Goal: Transaction & Acquisition: Purchase product/service

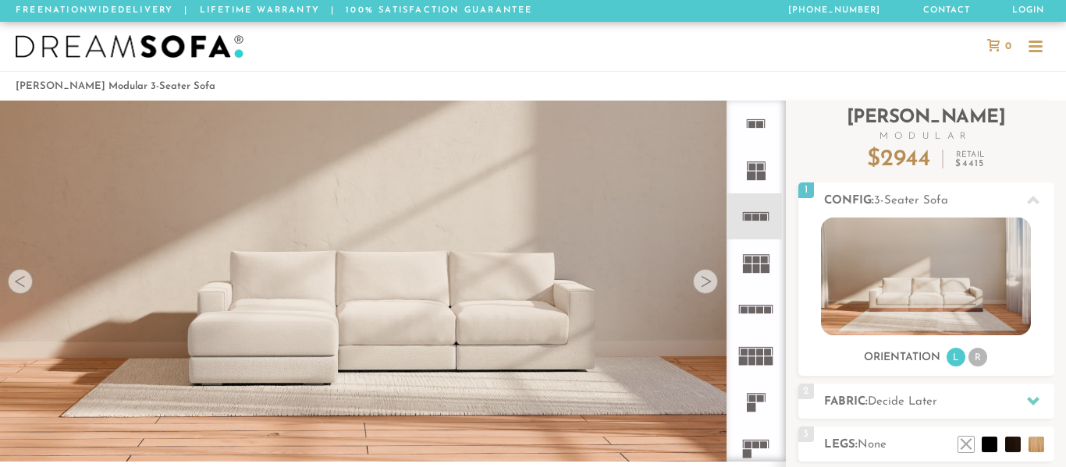
click at [706, 281] on div at bounding box center [705, 281] width 25 height 25
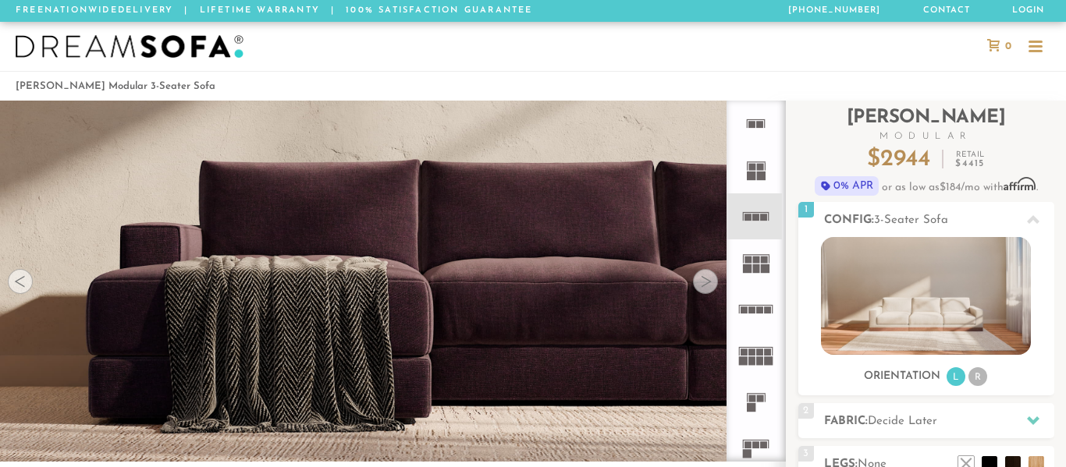
click at [706, 281] on div at bounding box center [705, 281] width 25 height 25
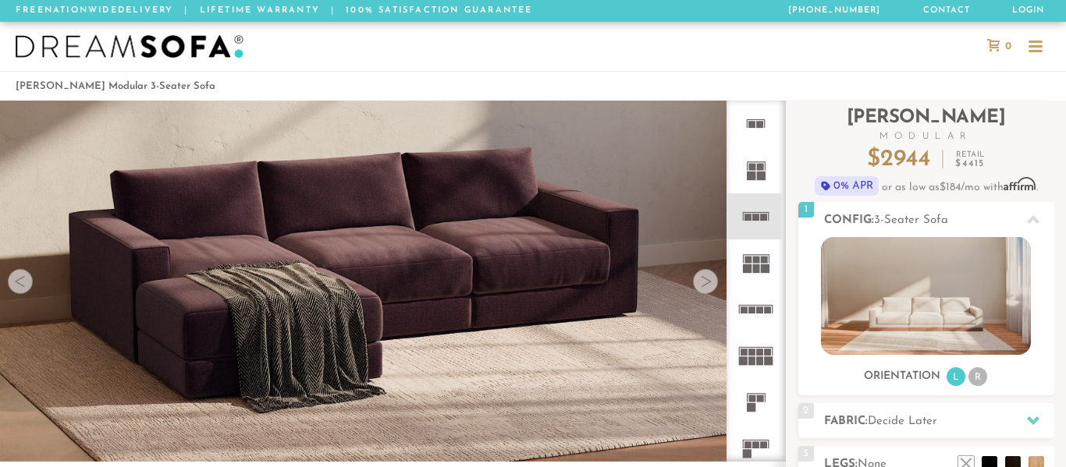
click at [706, 281] on div at bounding box center [705, 281] width 25 height 25
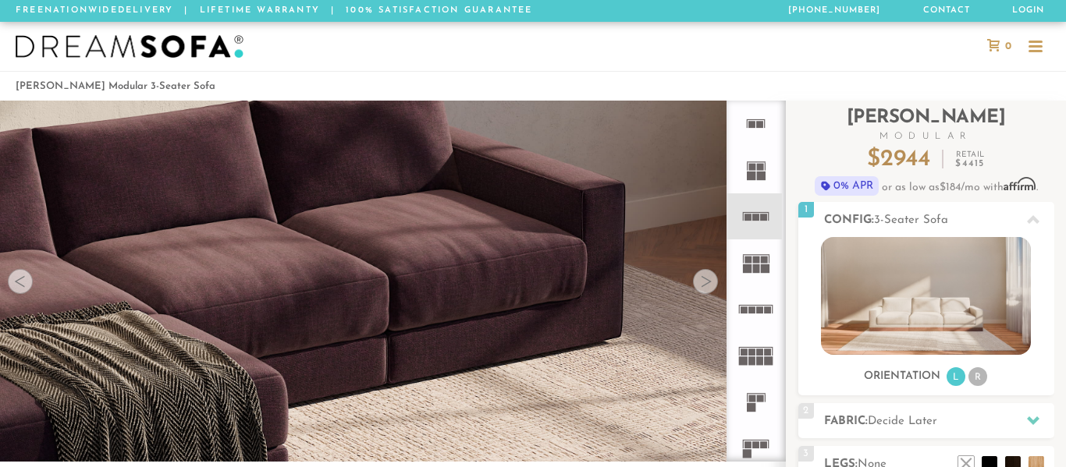
click at [706, 281] on div at bounding box center [705, 281] width 25 height 25
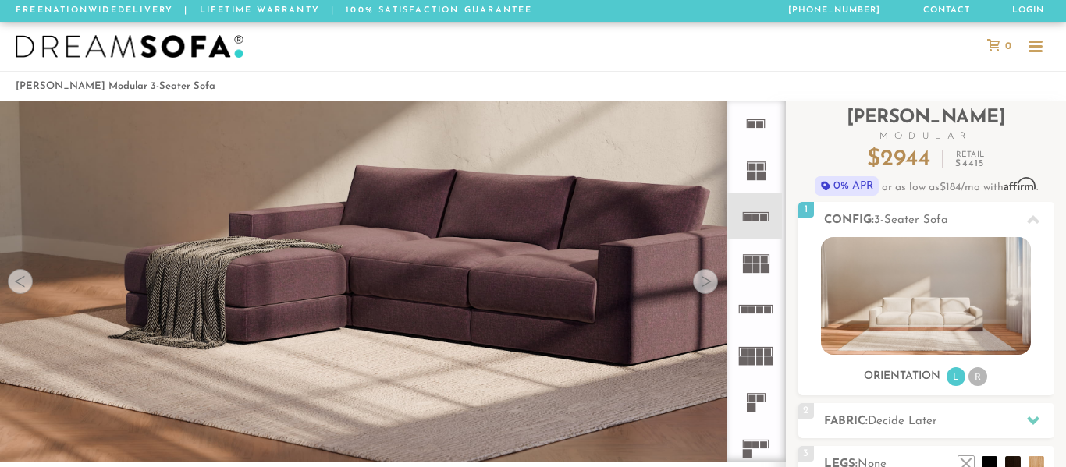
click at [706, 281] on div at bounding box center [705, 281] width 25 height 25
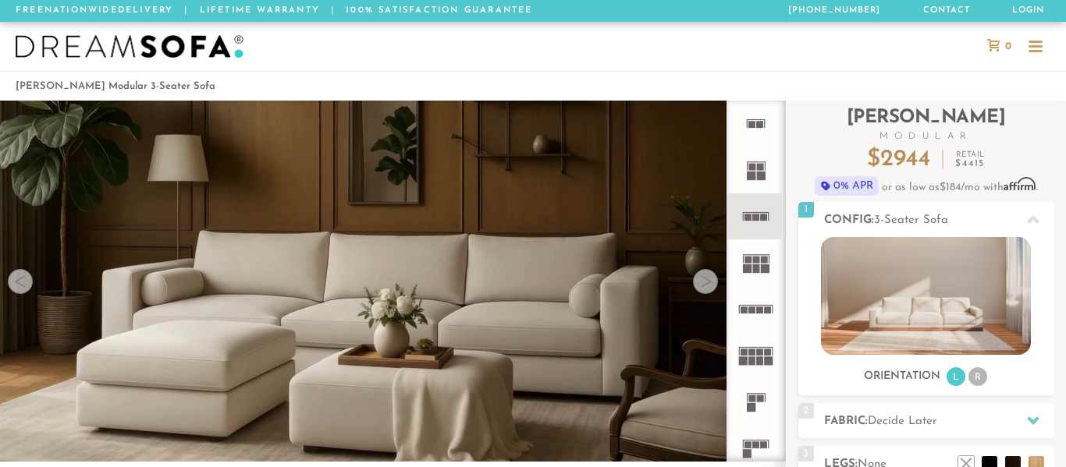
click at [706, 281] on div at bounding box center [705, 281] width 25 height 25
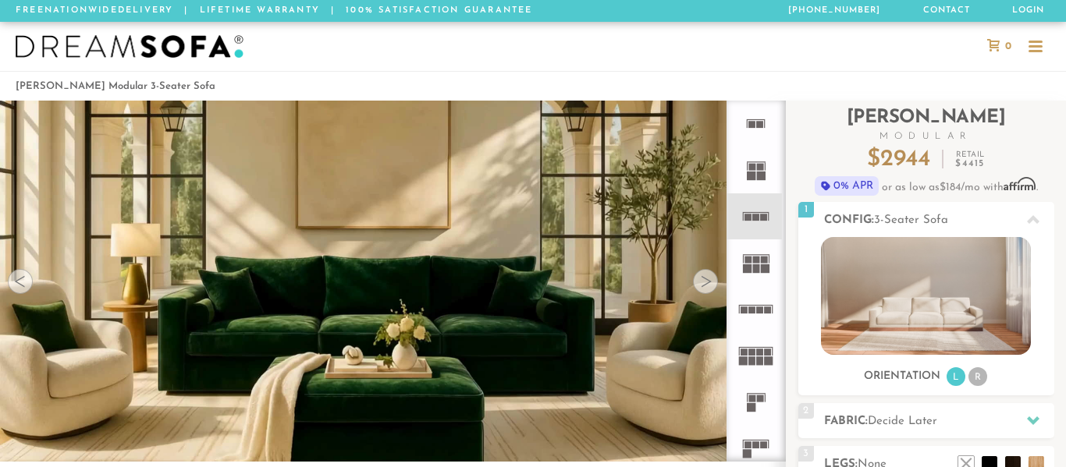
click at [706, 281] on div at bounding box center [705, 281] width 25 height 25
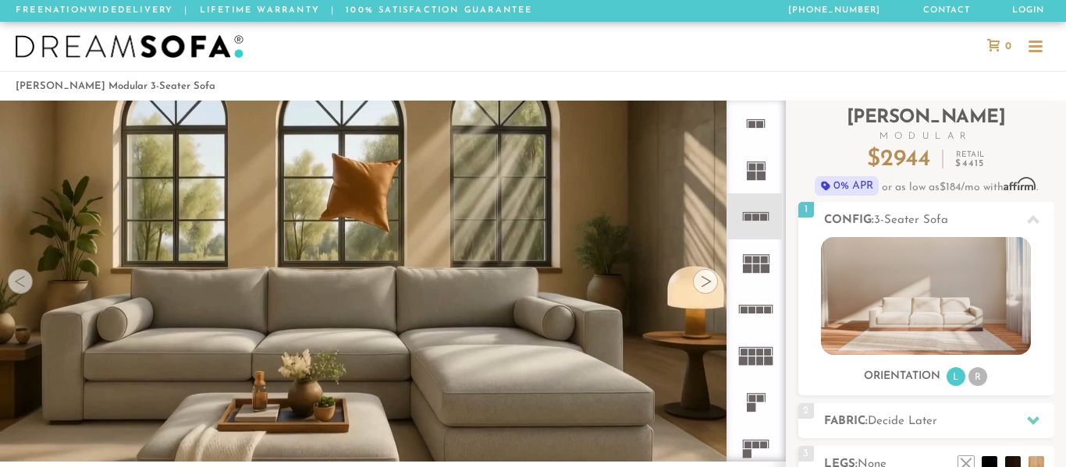
click at [706, 281] on div at bounding box center [705, 281] width 25 height 25
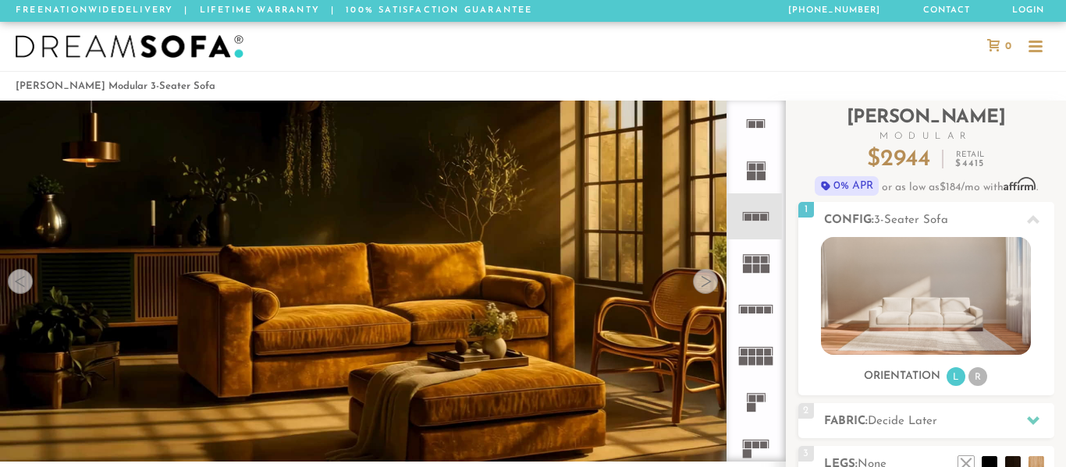
click at [706, 281] on div at bounding box center [705, 281] width 25 height 25
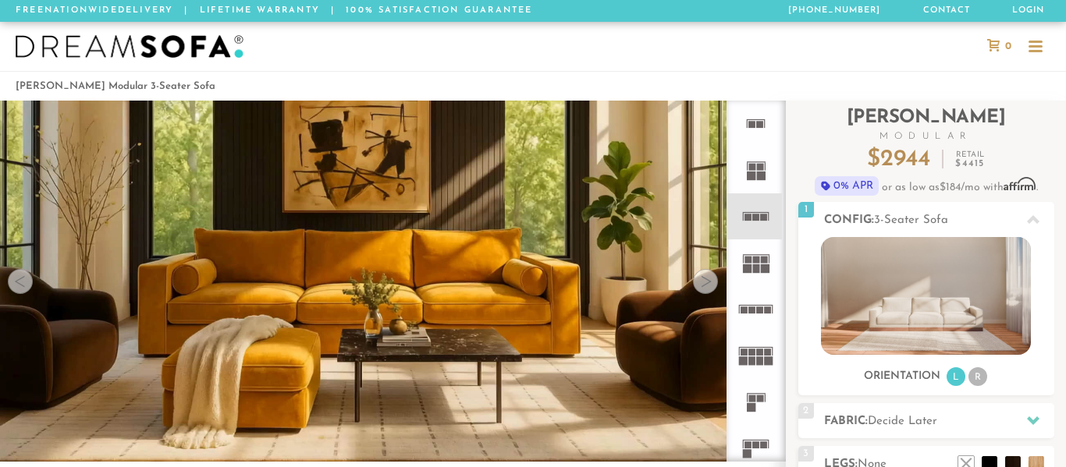
click at [706, 281] on div at bounding box center [705, 281] width 25 height 25
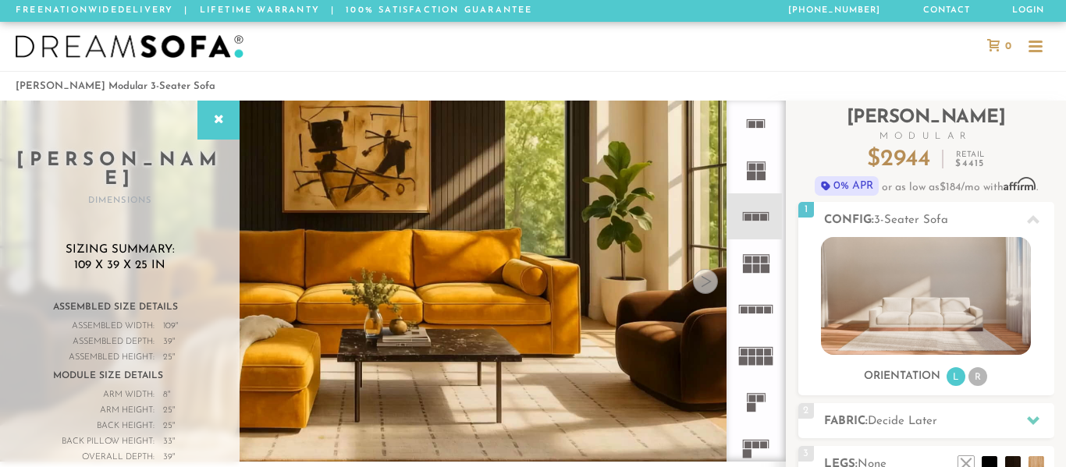
click at [706, 281] on div at bounding box center [705, 281] width 25 height 25
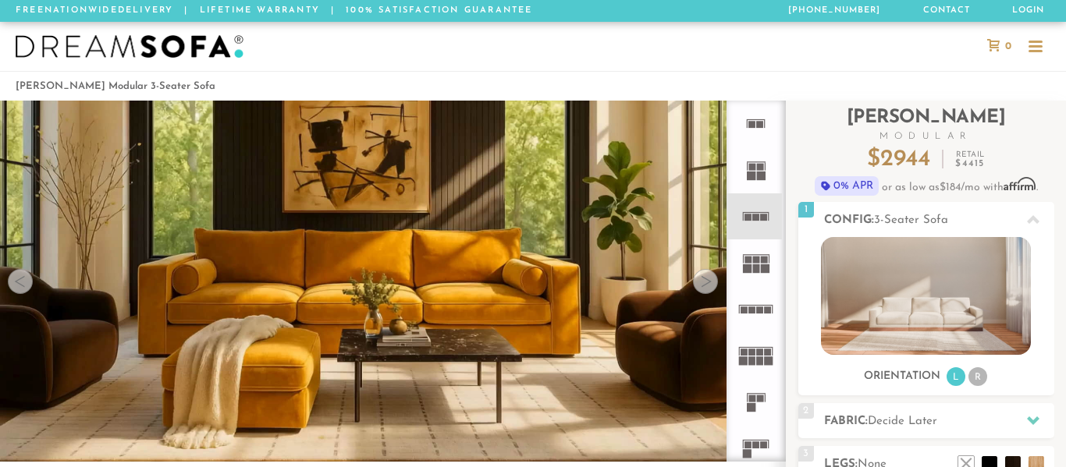
click at [706, 281] on div at bounding box center [705, 281] width 25 height 25
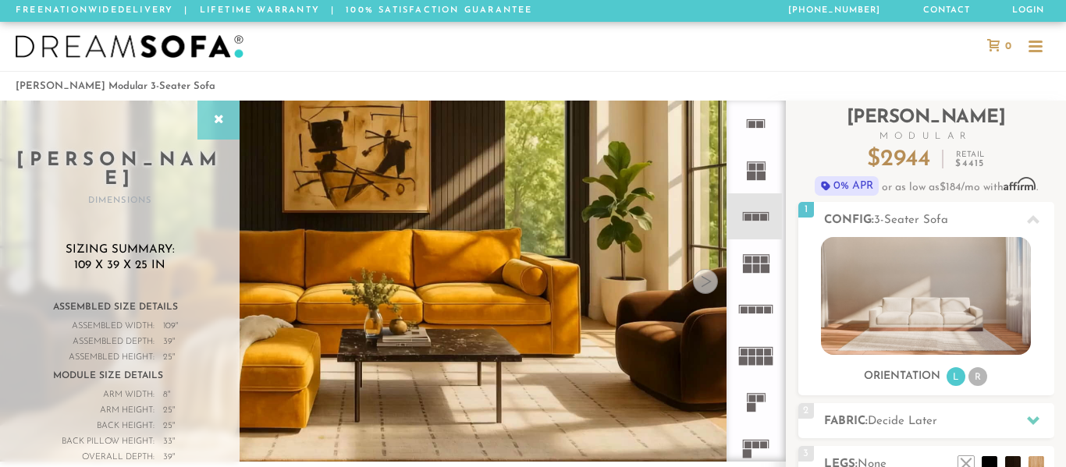
click at [204, 129] on div at bounding box center [218, 120] width 42 height 39
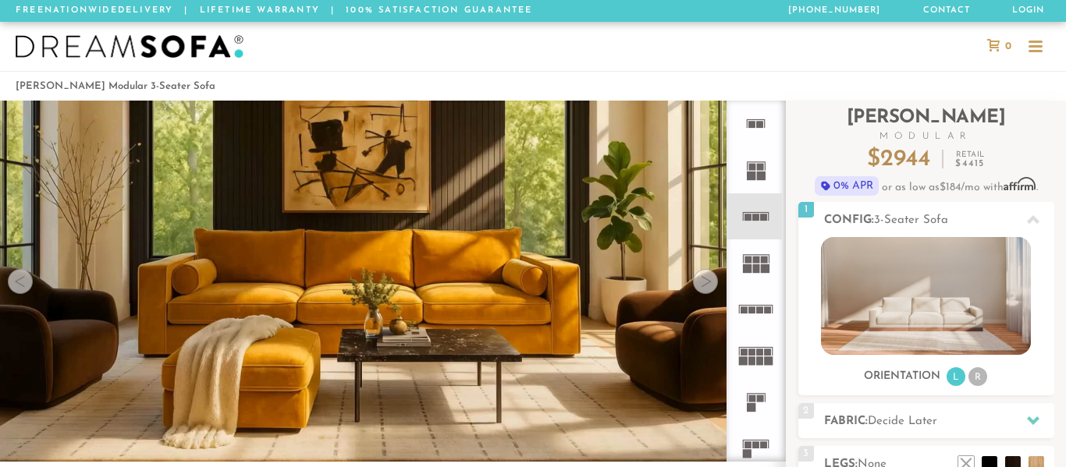
click at [21, 279] on div at bounding box center [20, 281] width 25 height 25
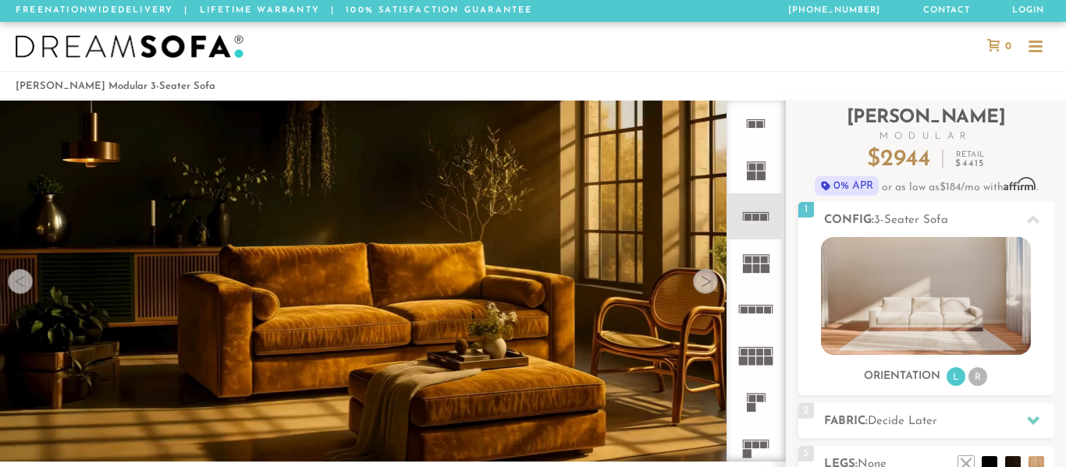
click at [21, 279] on div at bounding box center [20, 281] width 25 height 25
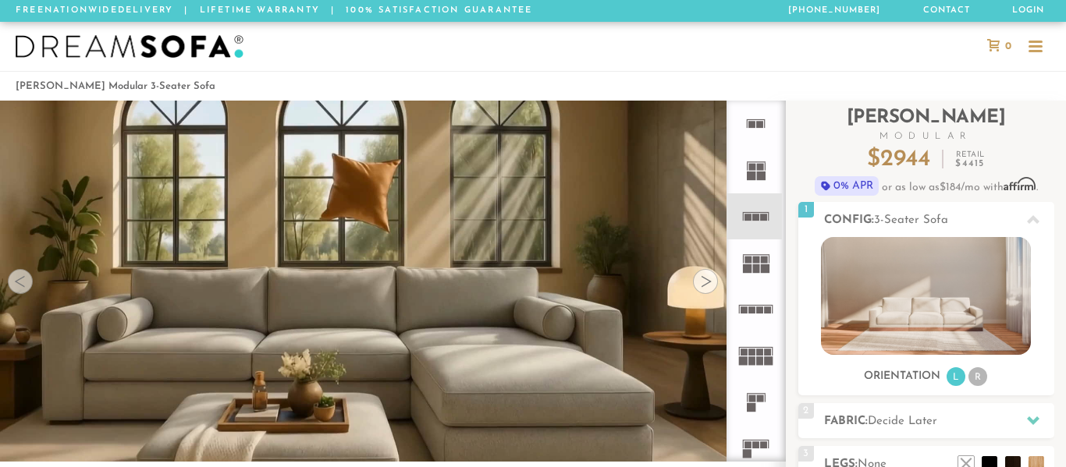
click at [21, 279] on div at bounding box center [20, 281] width 25 height 25
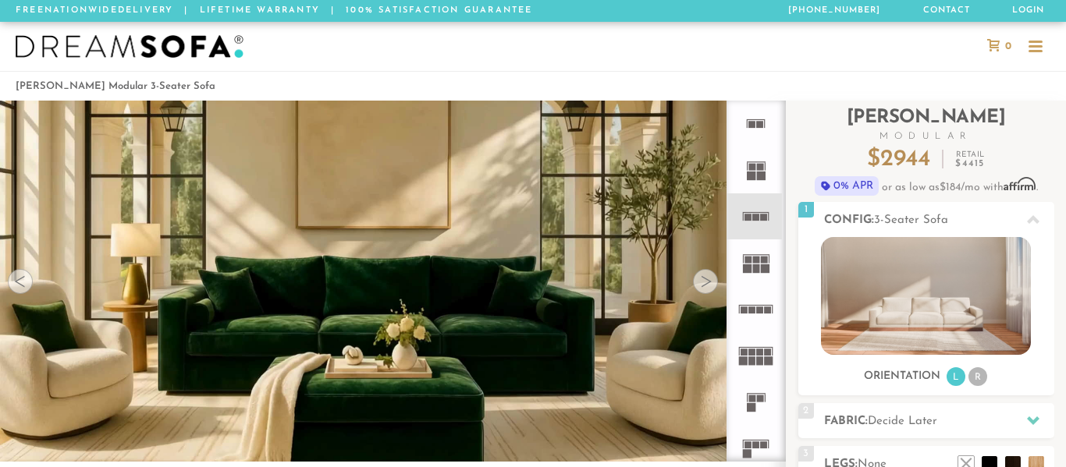
click at [21, 279] on div at bounding box center [20, 281] width 25 height 25
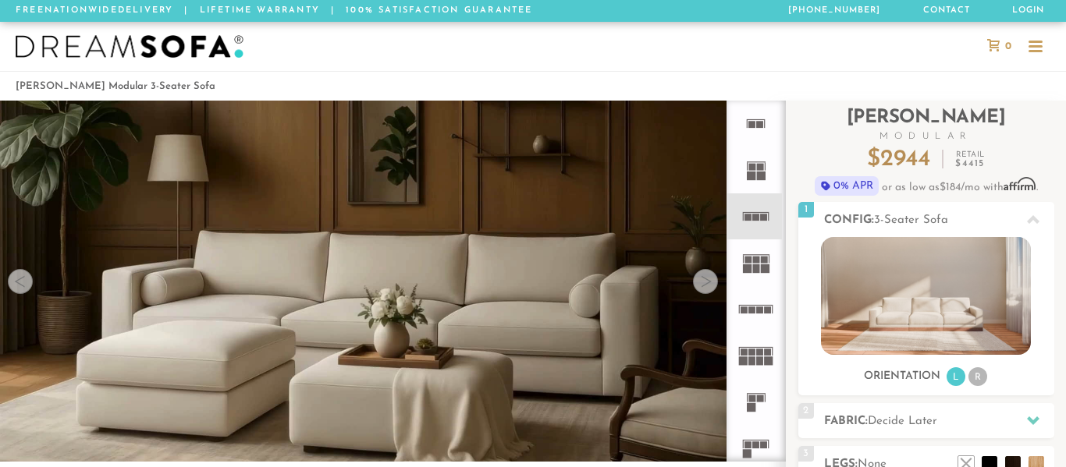
click at [21, 279] on div at bounding box center [20, 281] width 25 height 25
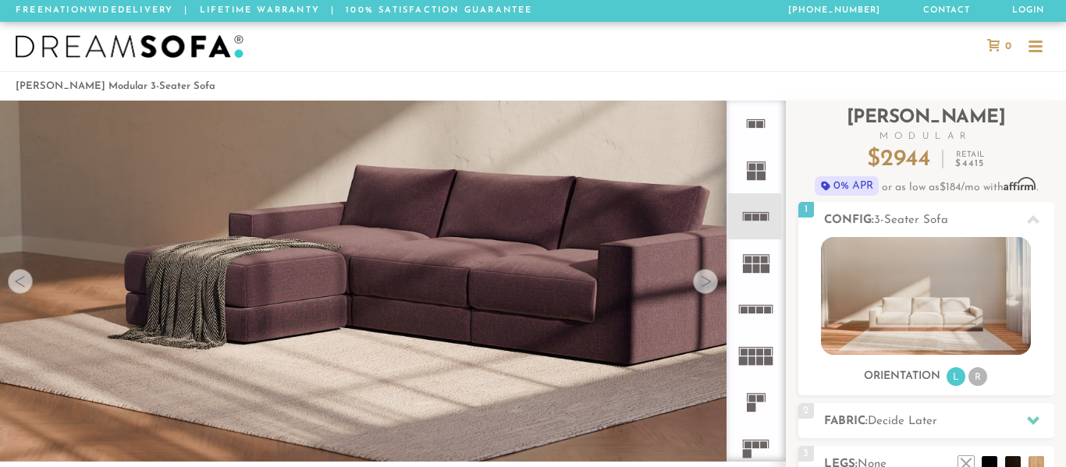
click at [21, 279] on div at bounding box center [20, 281] width 25 height 25
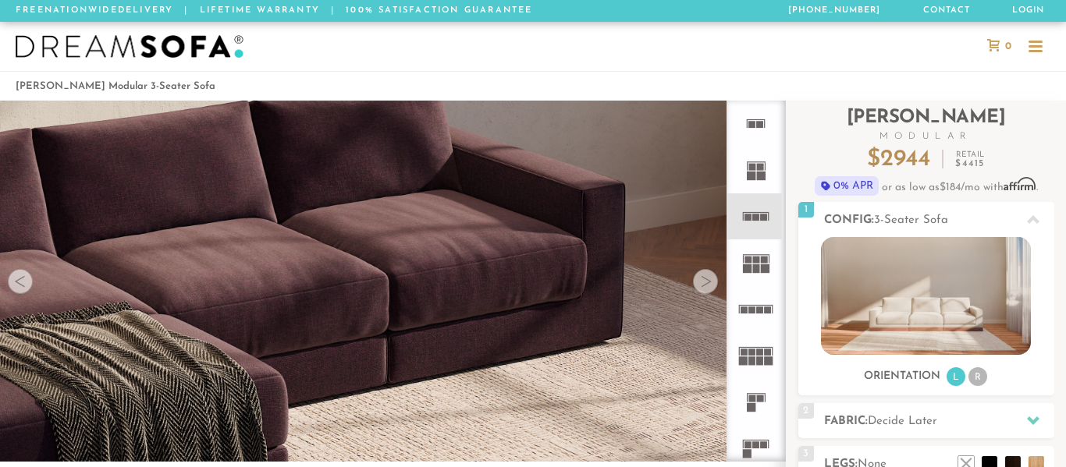
click at [21, 279] on div at bounding box center [20, 281] width 25 height 25
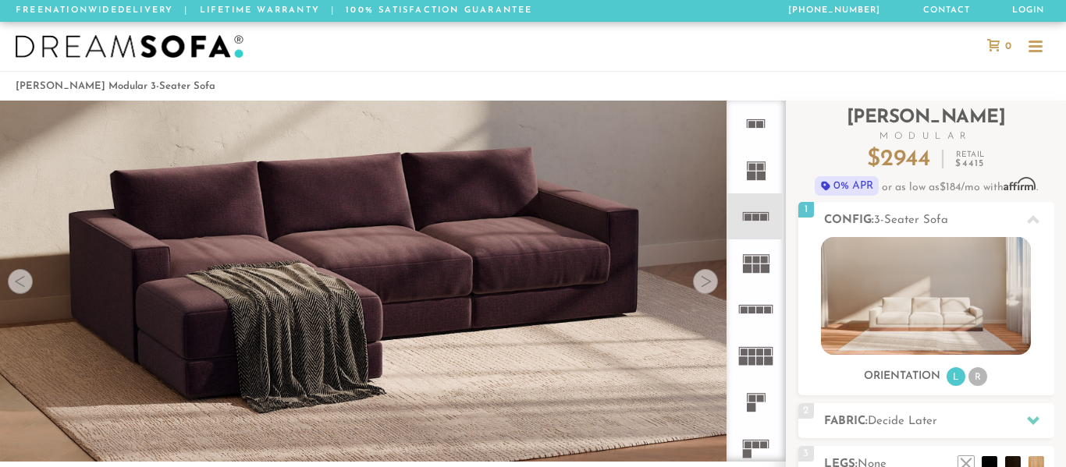
click at [21, 279] on div at bounding box center [20, 281] width 25 height 25
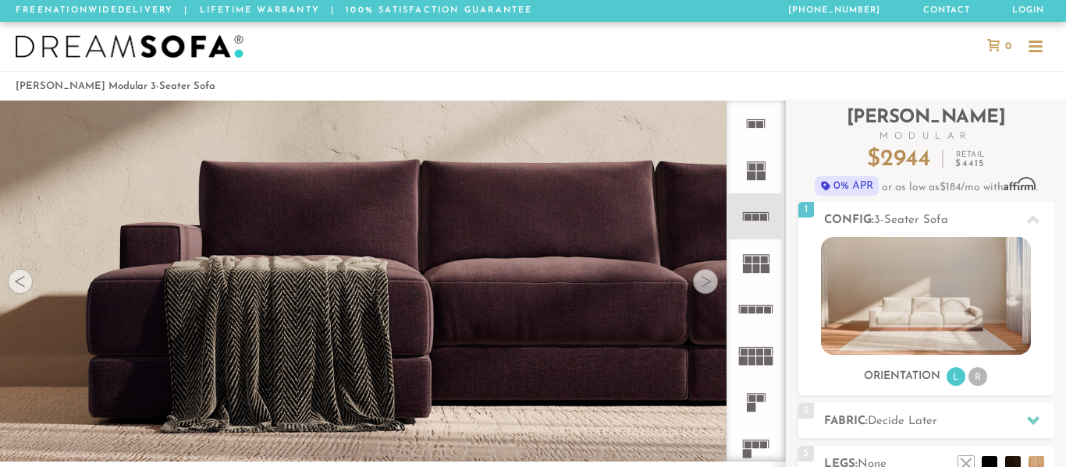
click at [21, 279] on div at bounding box center [20, 281] width 25 height 25
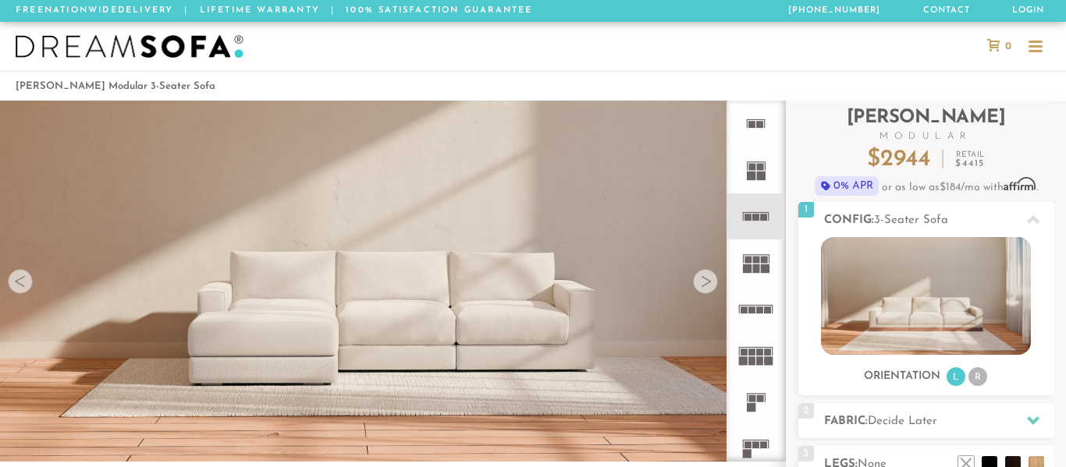
click at [21, 279] on div at bounding box center [20, 281] width 25 height 25
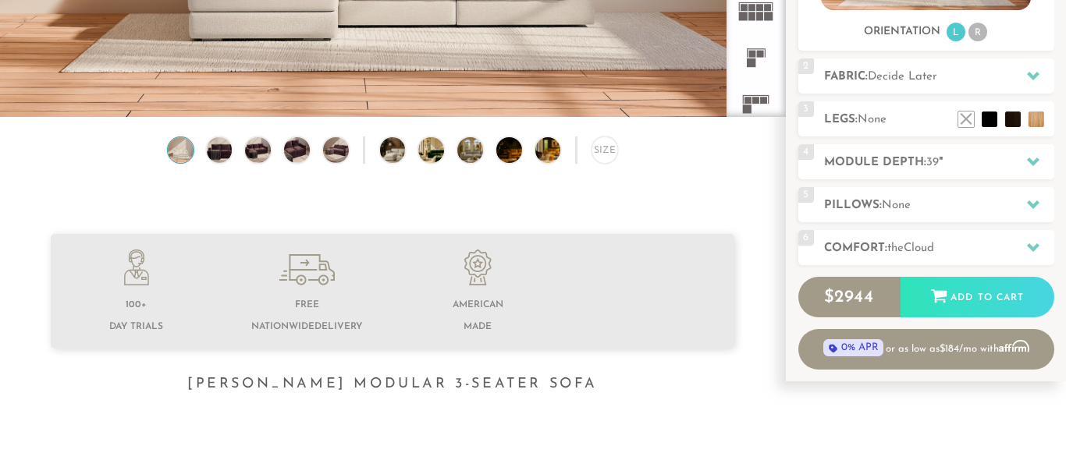
scroll to position [352, 0]
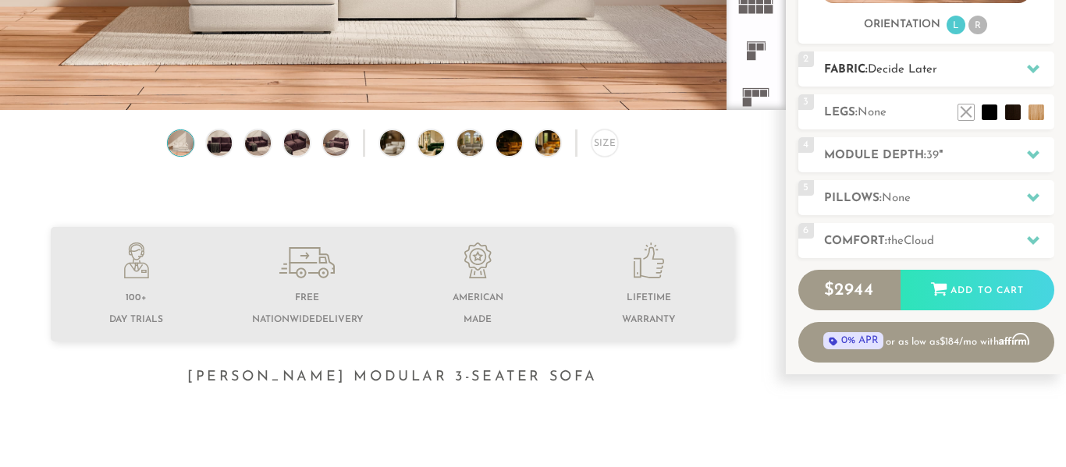
click at [1031, 75] on div at bounding box center [1033, 69] width 33 height 32
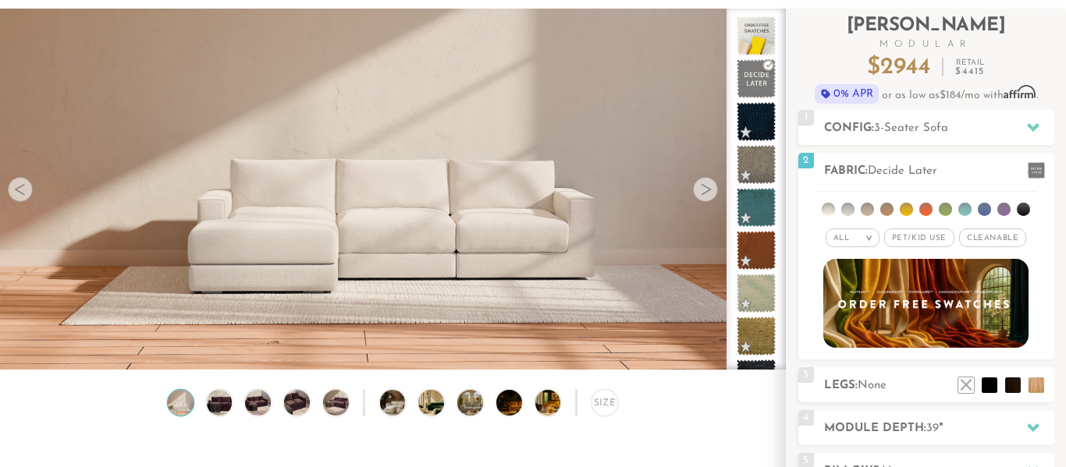
scroll to position [34, 0]
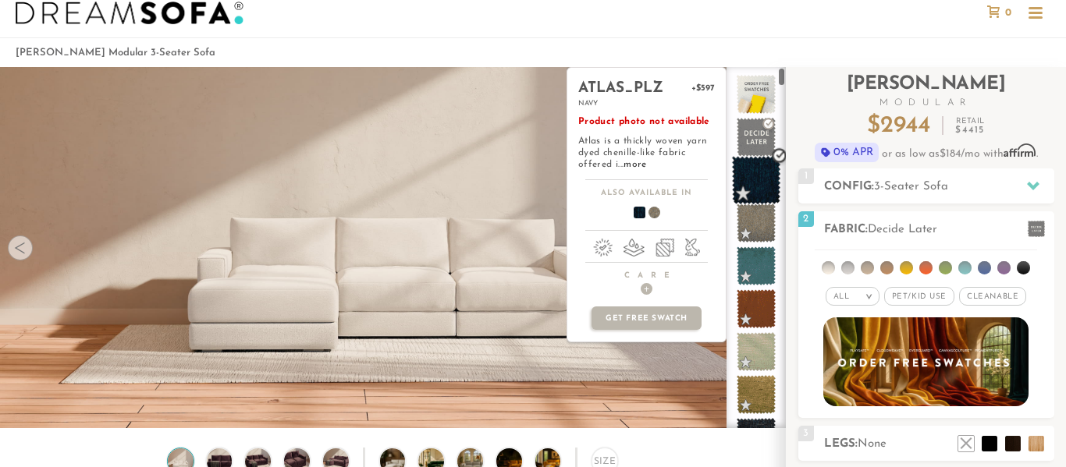
click at [749, 185] on span at bounding box center [756, 180] width 49 height 49
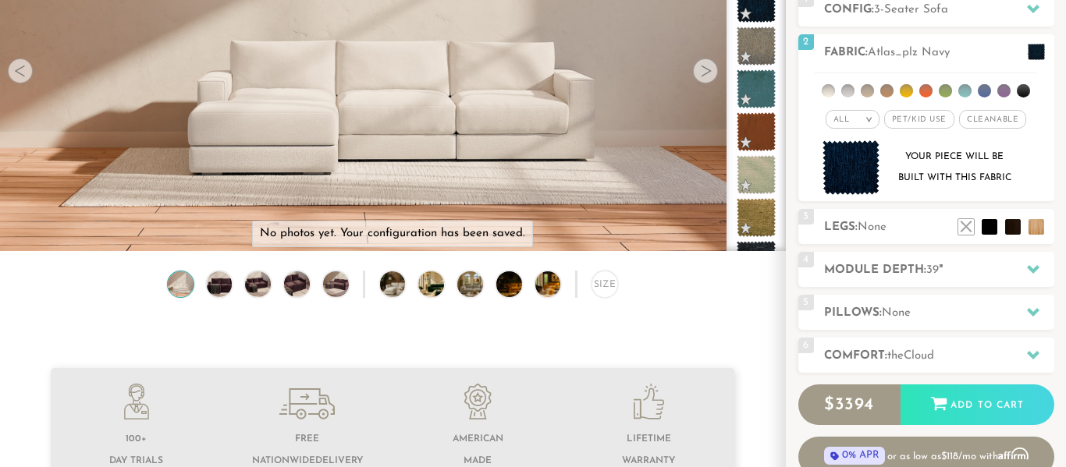
scroll to position [328, 0]
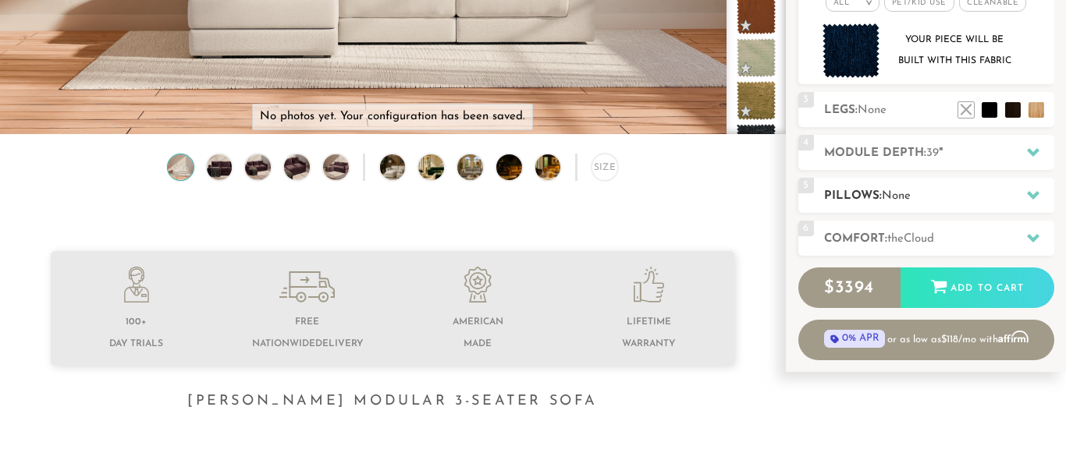
click at [1032, 196] on icon at bounding box center [1033, 195] width 12 height 9
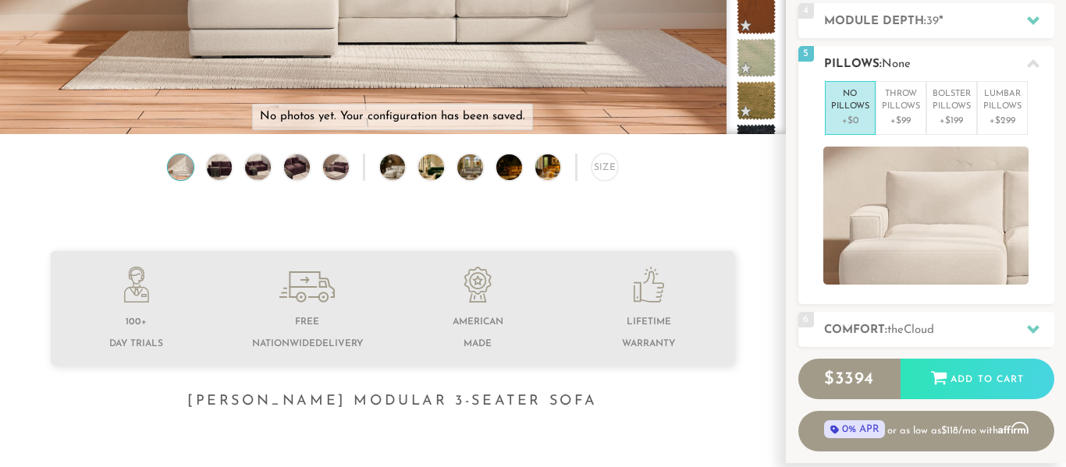
click at [1028, 69] on icon at bounding box center [1033, 64] width 12 height 12
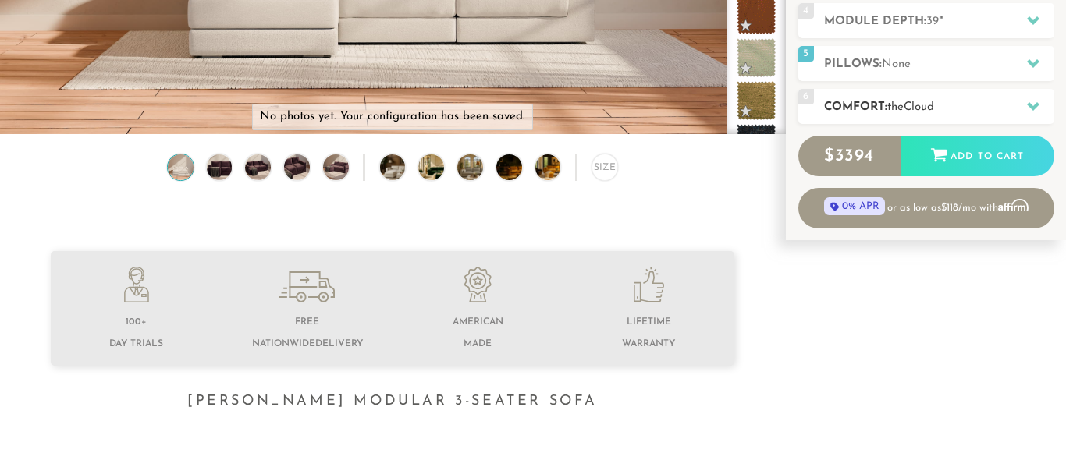
click at [1033, 117] on div at bounding box center [1033, 107] width 33 height 32
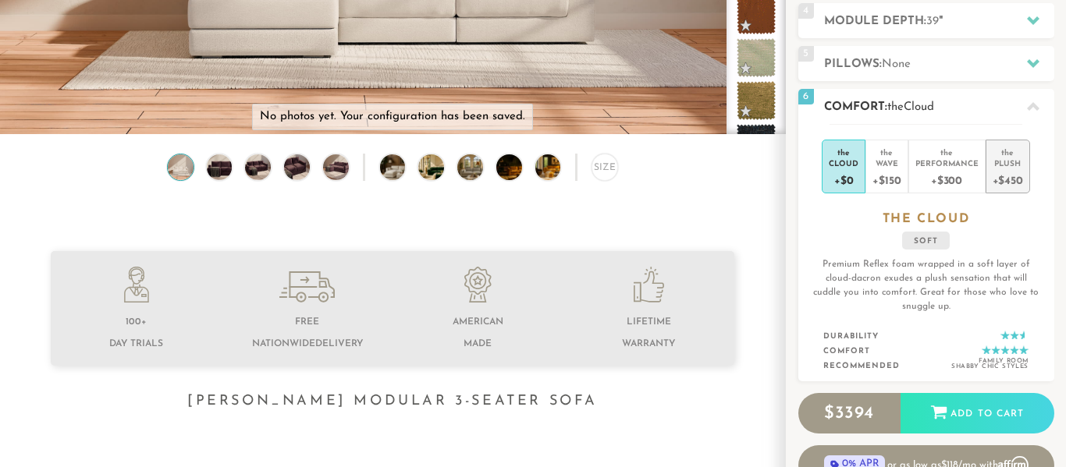
click at [1016, 169] on div "+$450" at bounding box center [1007, 180] width 30 height 23
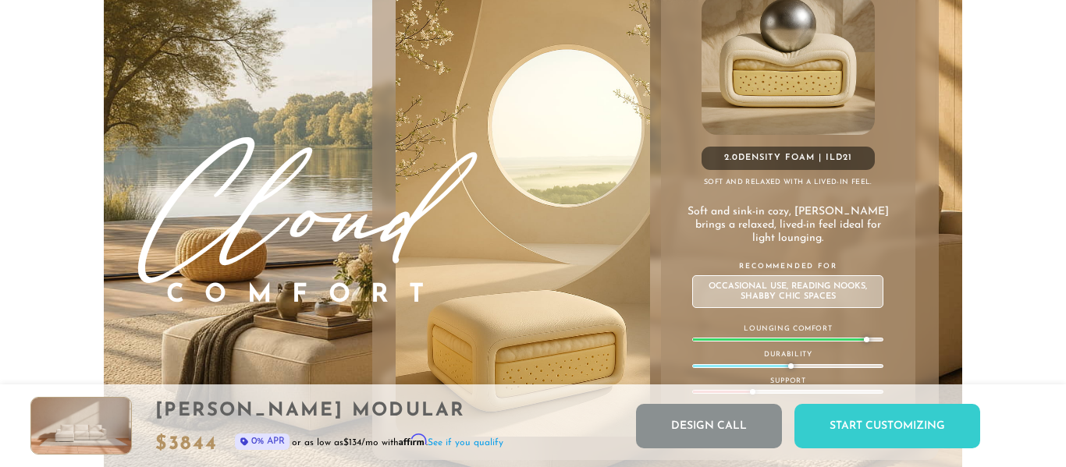
scroll to position [8217, 0]
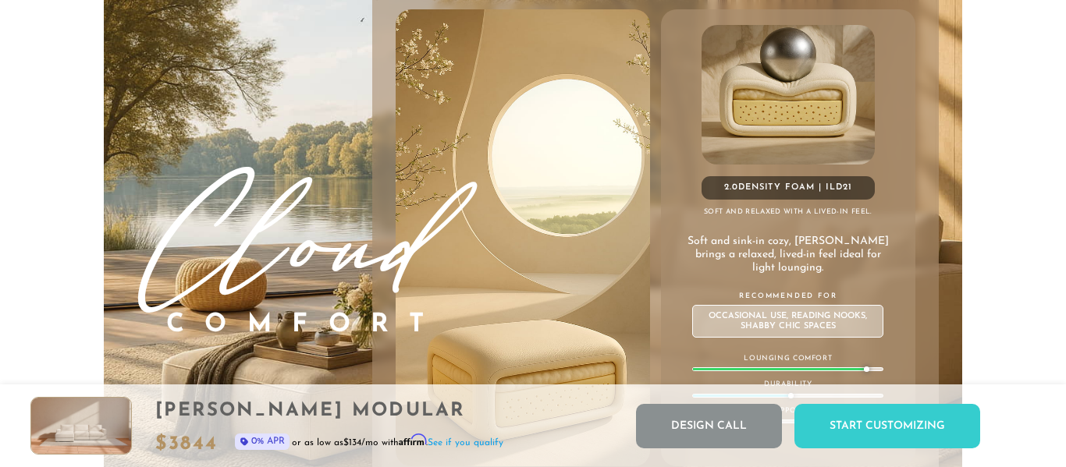
click at [1042, 240] on div "855-375-3275 Free Nationwide Delivery Lifetime Warranty 100% Satisfaction Guara…" at bounding box center [533, 281] width 1066 height 16997
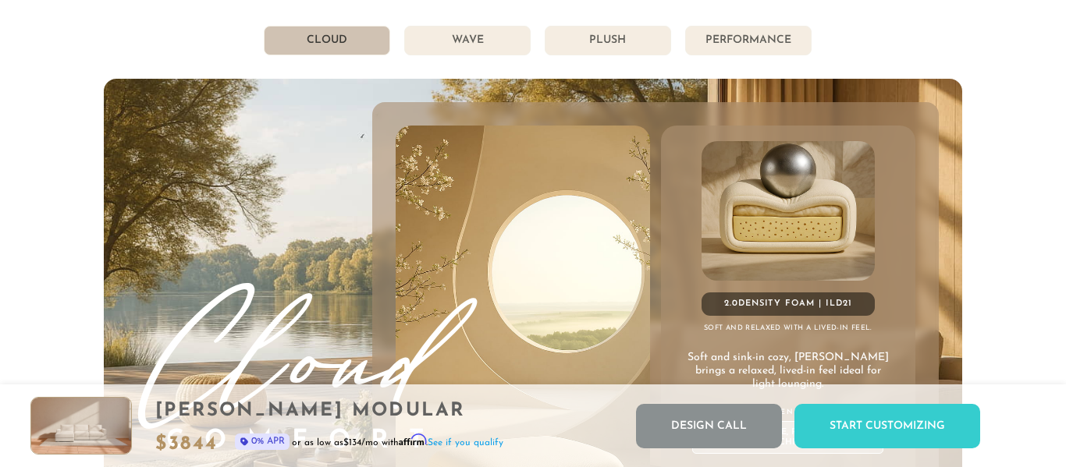
scroll to position [8100, 0]
click at [441, 37] on li "Wave" at bounding box center [467, 42] width 126 height 30
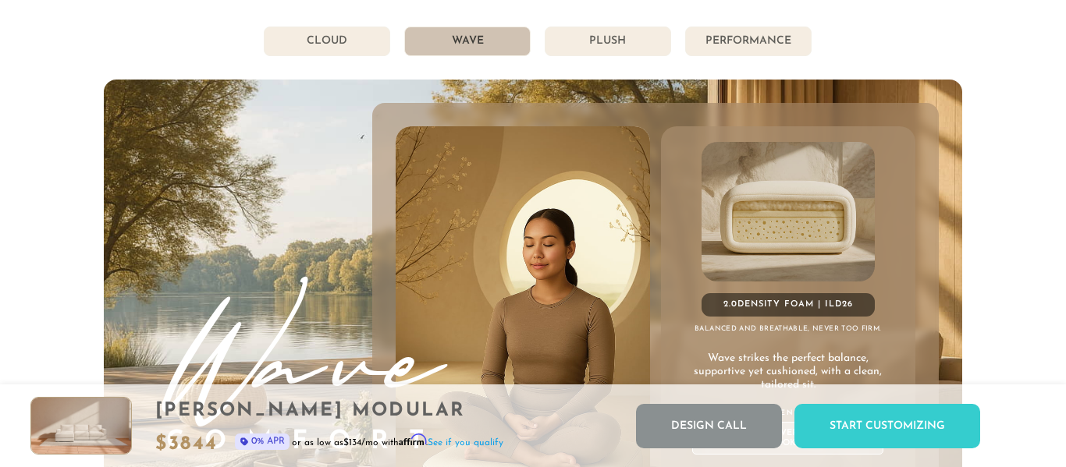
click at [1007, 247] on div "855-375-3275 Free Nationwide Delivery Lifetime Warranty 100% Satisfaction Guara…" at bounding box center [533, 398] width 1066 height 16997
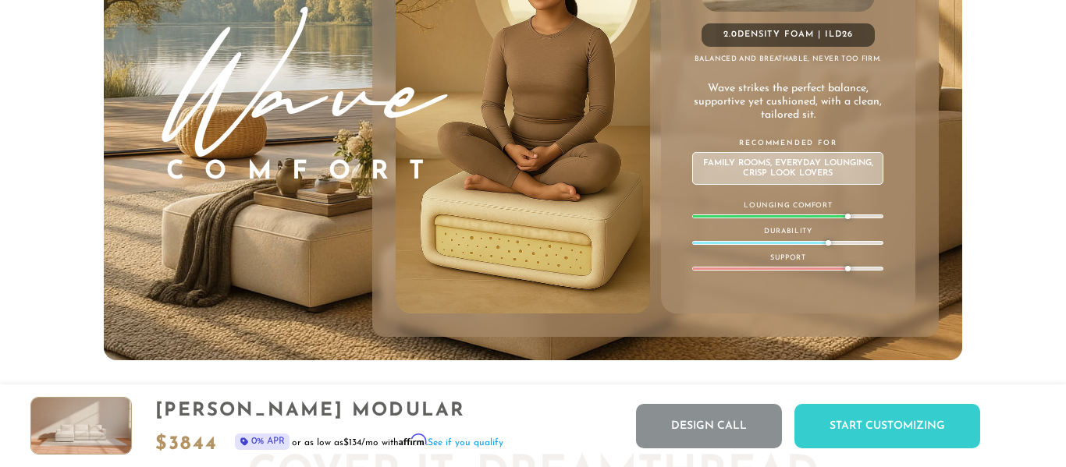
scroll to position [8373, 0]
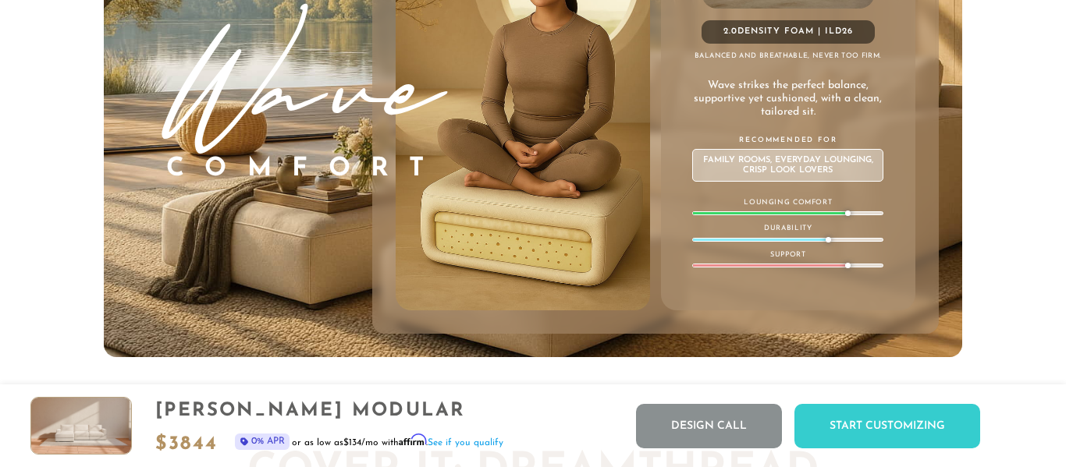
click at [1013, 296] on div "855-375-3275 Free Nationwide Delivery Lifetime Warranty 100% Satisfaction Guara…" at bounding box center [533, 125] width 1066 height 16997
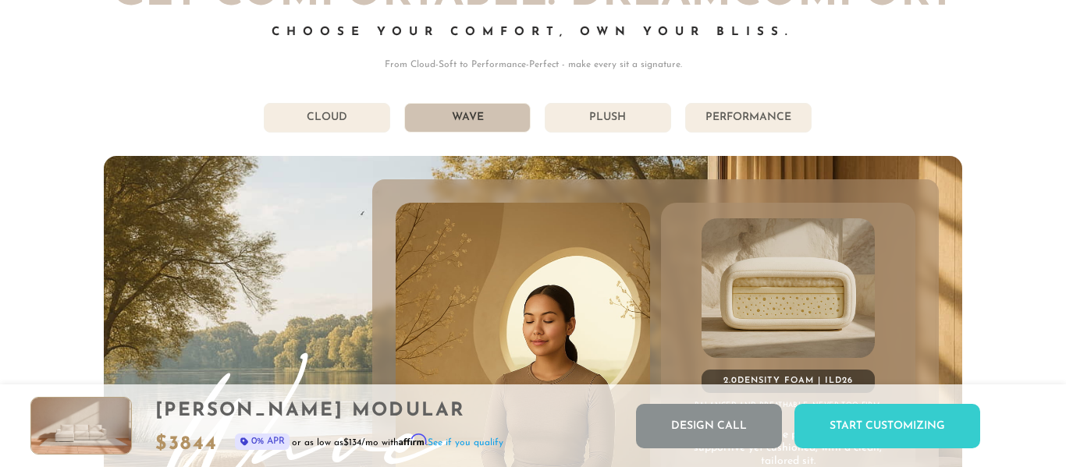
scroll to position [8022, 0]
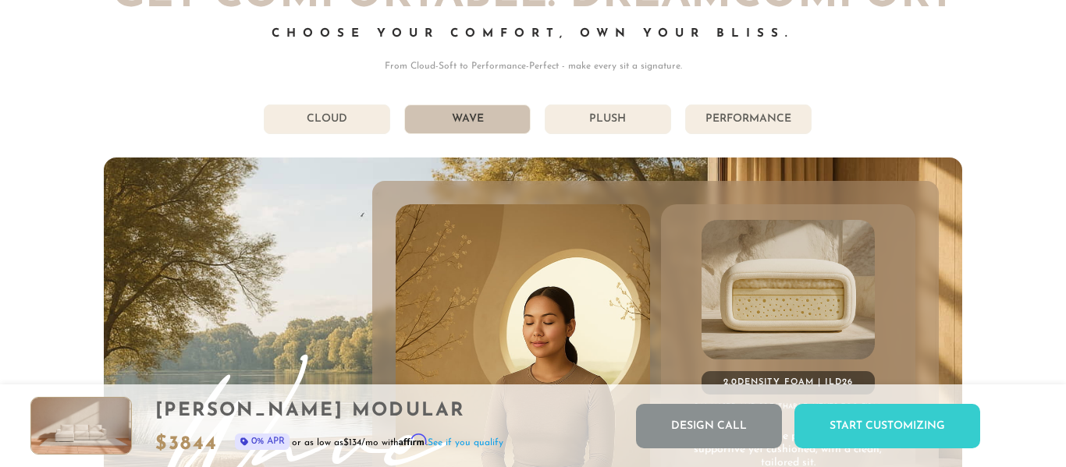
click at [613, 136] on div "Get Comfortable: DreamComfort Choose Your Comfort, Own Your Bliss. From Cloud-S…" at bounding box center [533, 341] width 858 height 735
click at [620, 126] on li "Plush" at bounding box center [608, 120] width 126 height 30
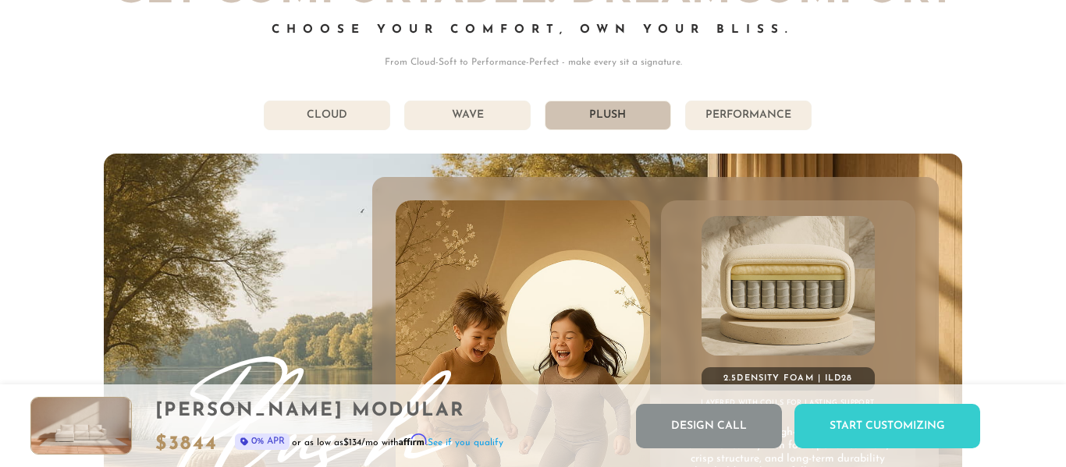
scroll to position [8023, 0]
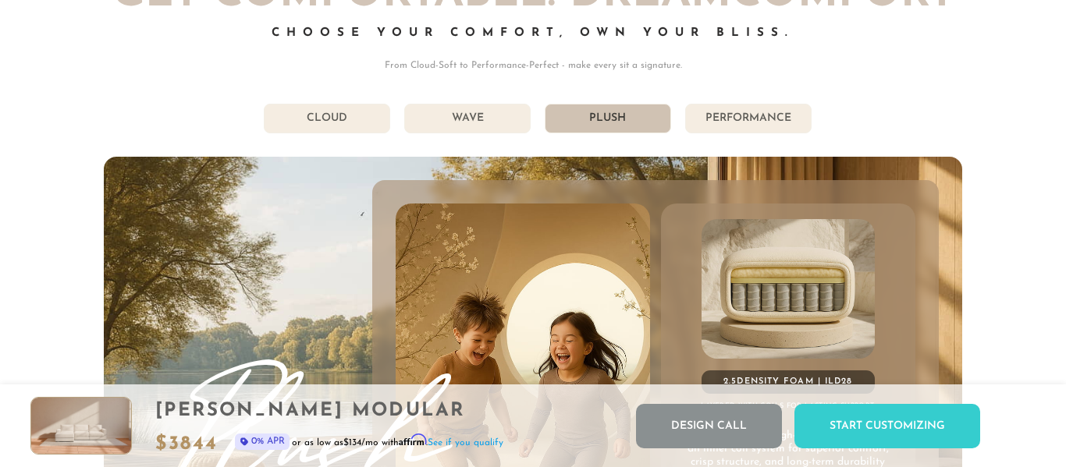
click at [730, 126] on li "Performance" at bounding box center [748, 119] width 126 height 30
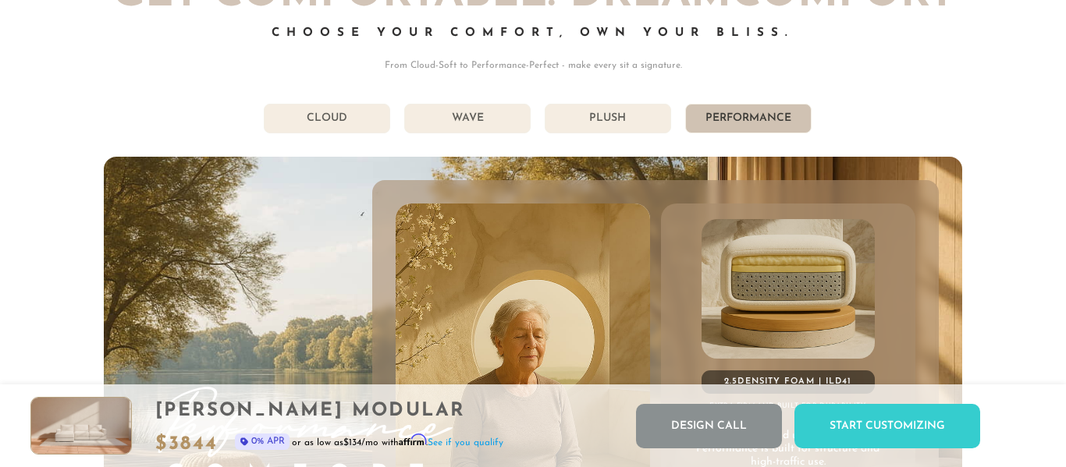
click at [1042, 267] on div "855-375-3275 Free Nationwide Delivery Lifetime Warranty 100% Satisfaction Guara…" at bounding box center [533, 475] width 1066 height 16997
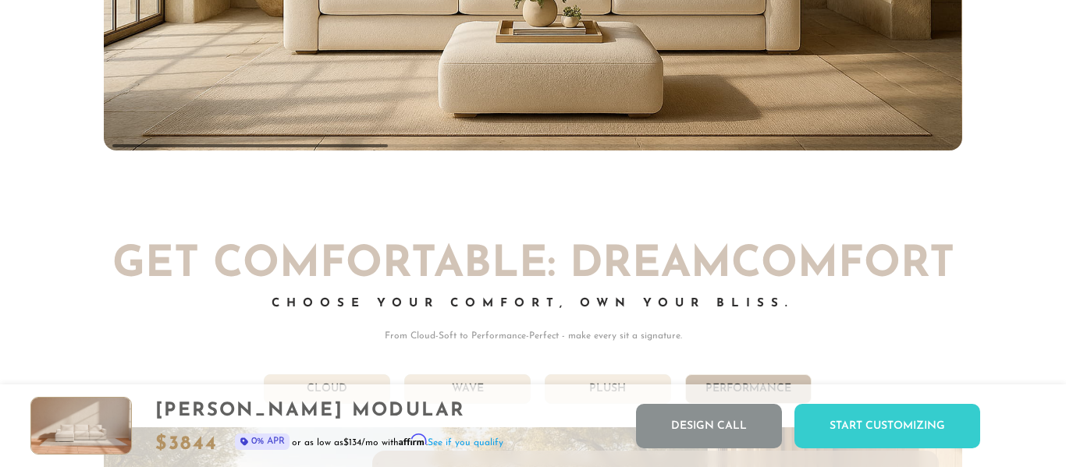
scroll to position [7749, 0]
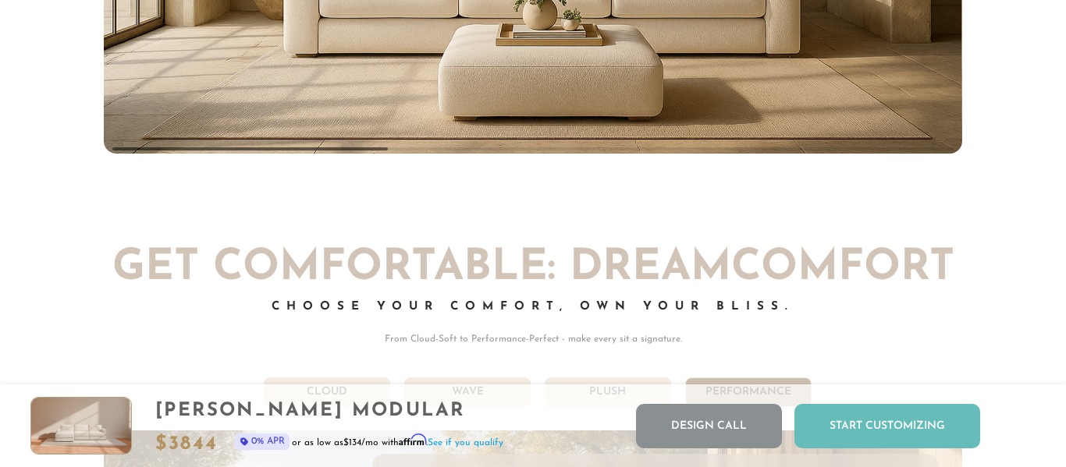
click at [913, 443] on div "Start Customizing" at bounding box center [887, 426] width 186 height 44
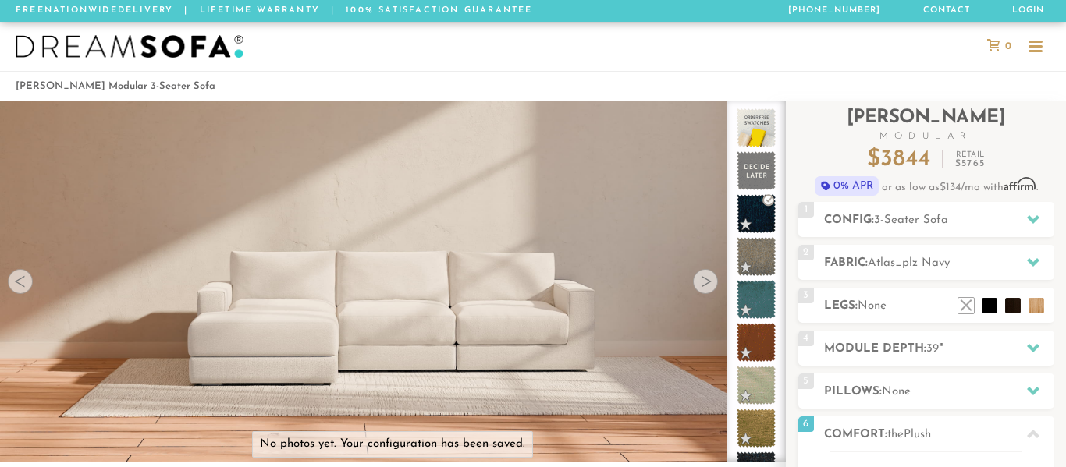
scroll to position [16967, 1066]
click at [1053, 80] on div "Landon Modular 3-Seater Sofa" at bounding box center [533, 86] width 1066 height 21
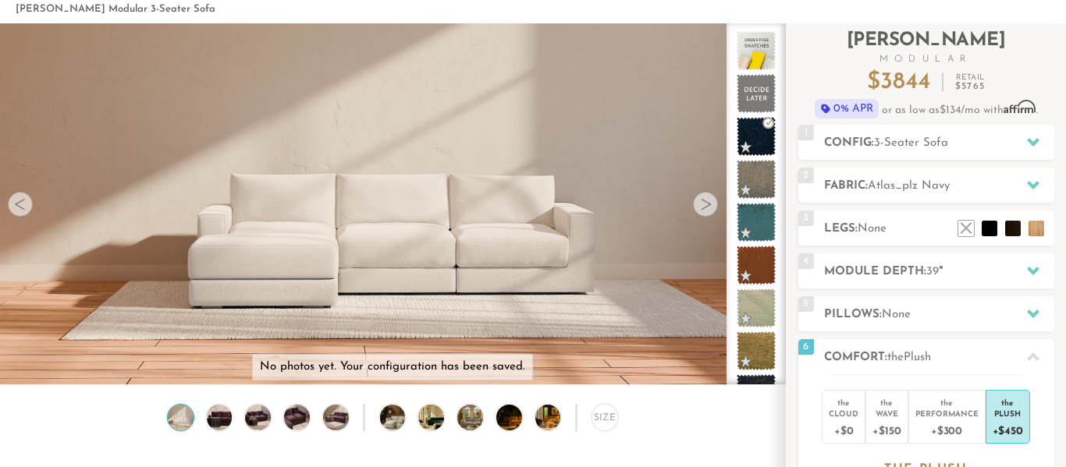
scroll to position [78, 0]
click at [704, 209] on div at bounding box center [705, 203] width 25 height 25
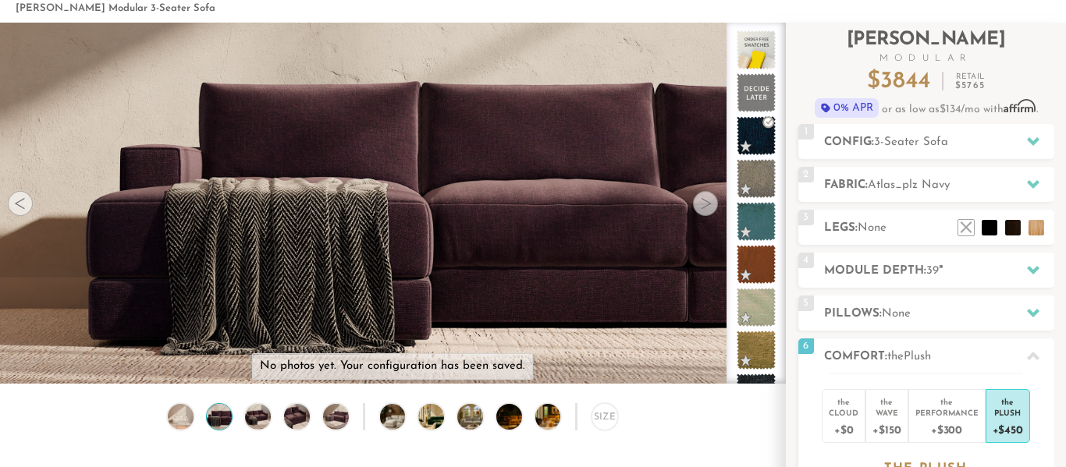
click at [704, 209] on div at bounding box center [705, 203] width 25 height 25
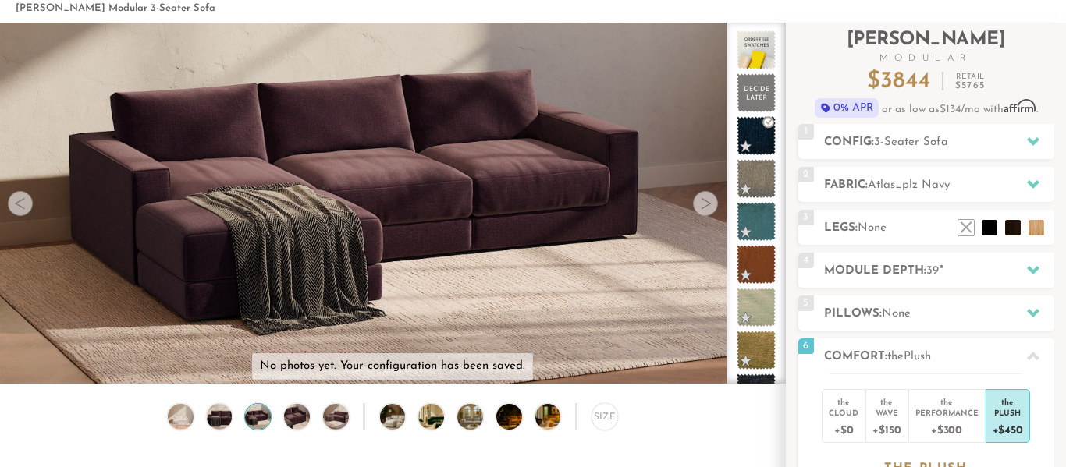
click at [704, 209] on div at bounding box center [705, 203] width 25 height 25
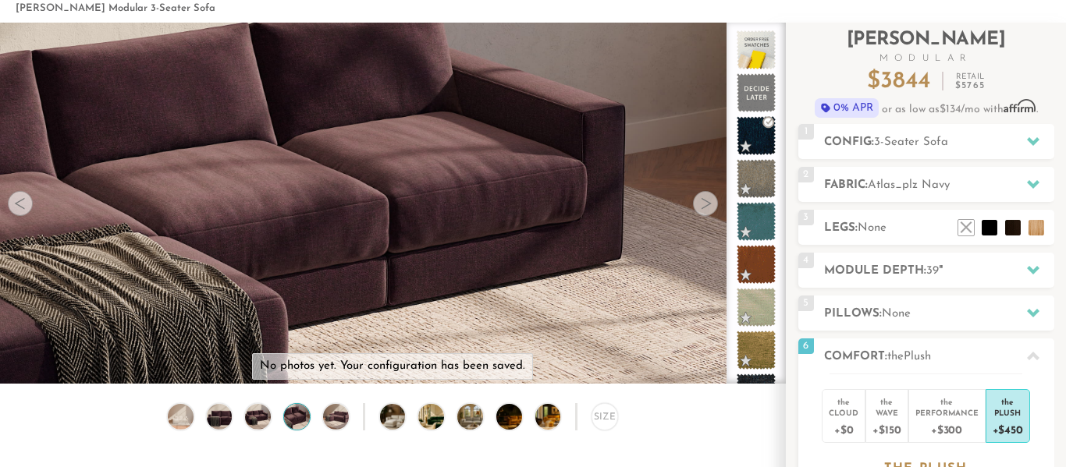
click at [704, 209] on div at bounding box center [705, 203] width 25 height 25
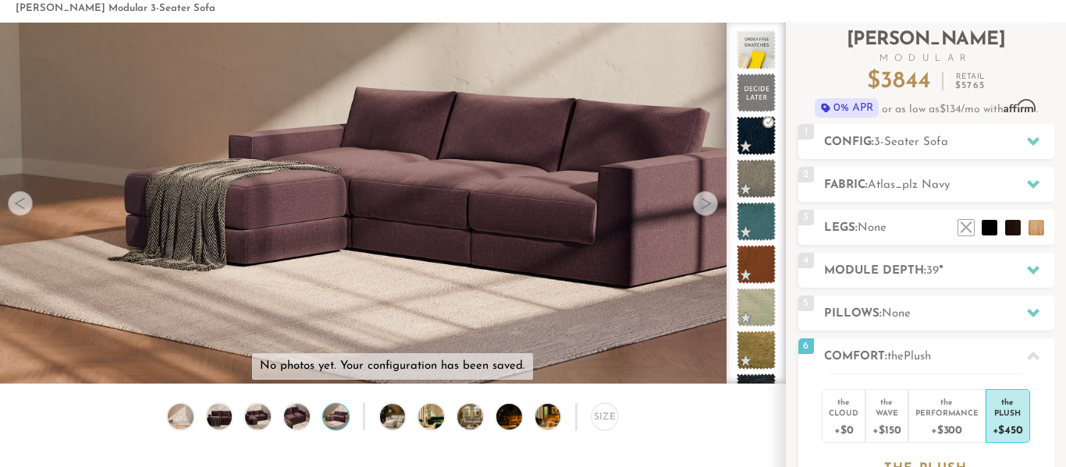
click at [704, 209] on div at bounding box center [705, 203] width 25 height 25
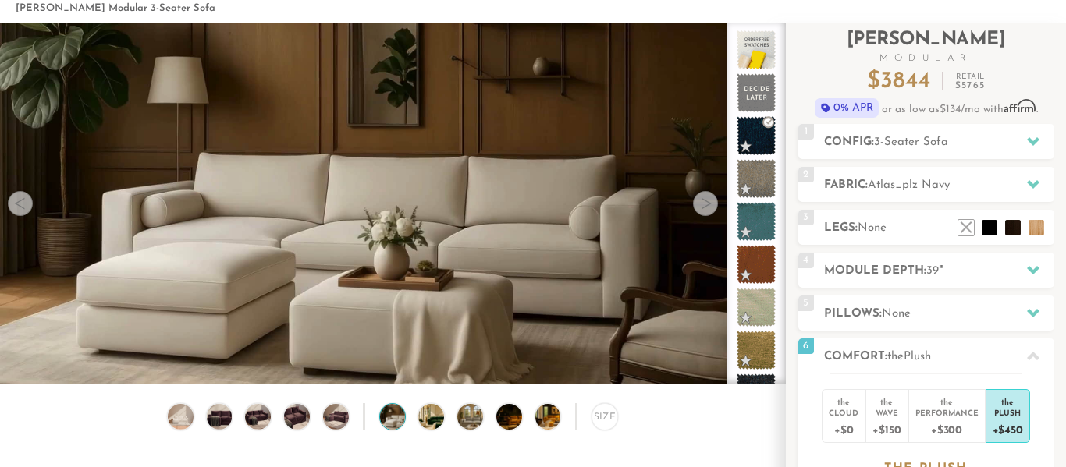
click at [704, 209] on div at bounding box center [705, 203] width 25 height 25
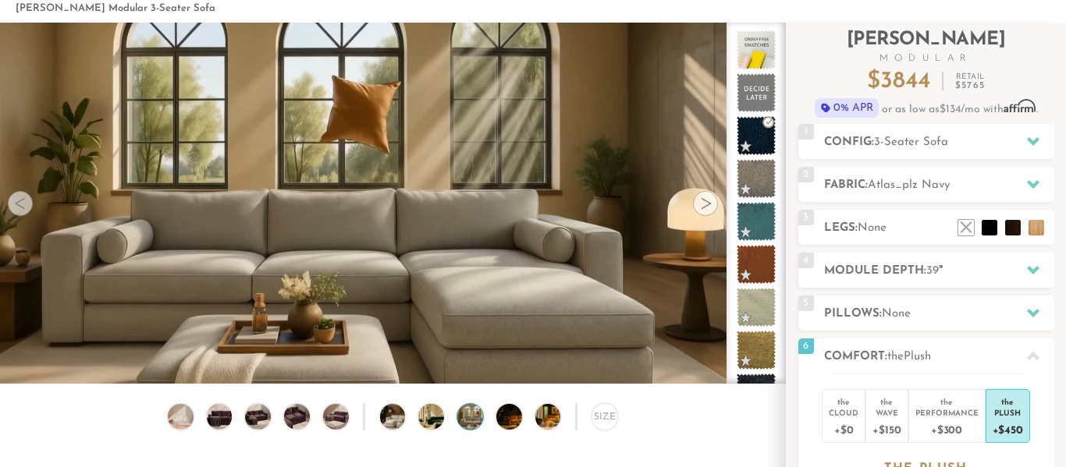
click at [704, 209] on div at bounding box center [705, 203] width 25 height 25
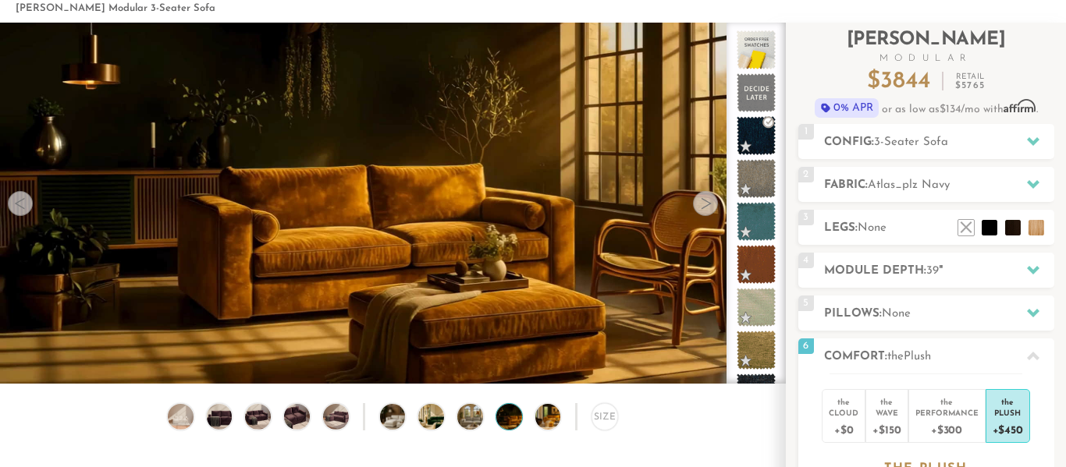
click at [704, 209] on div at bounding box center [705, 203] width 25 height 25
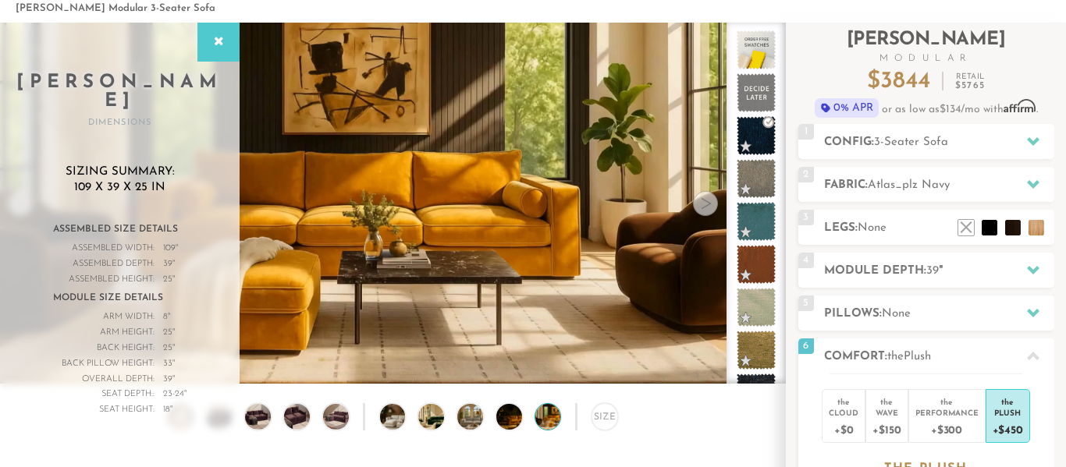
click at [704, 209] on div at bounding box center [705, 203] width 25 height 25
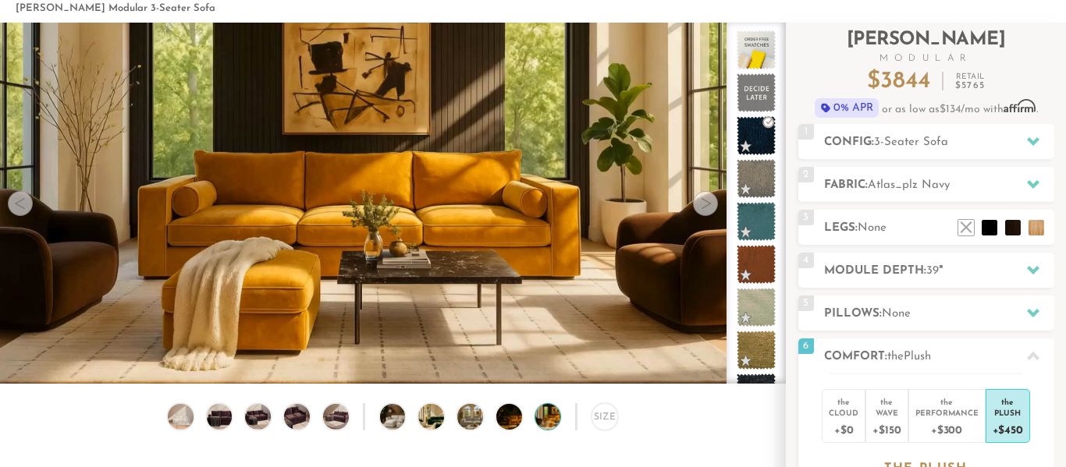
click at [704, 209] on div at bounding box center [705, 203] width 25 height 25
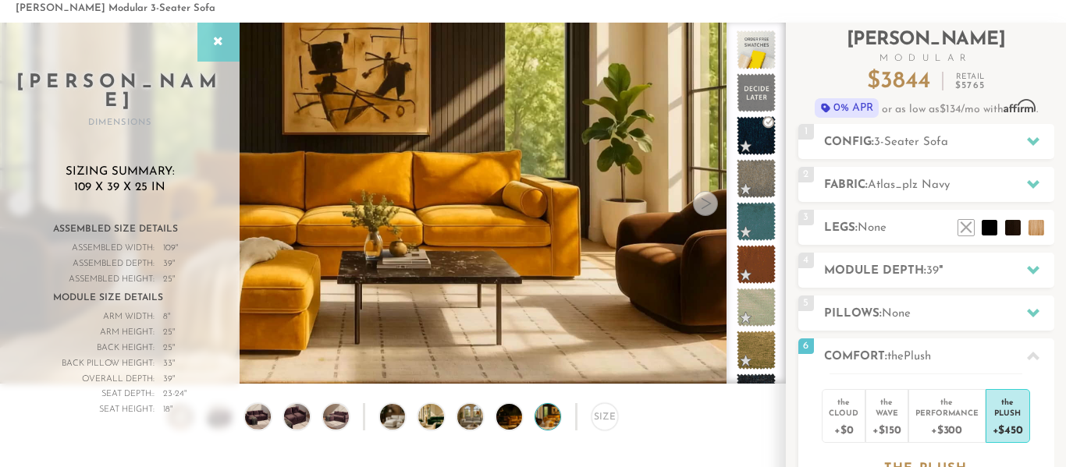
click at [226, 39] on icon at bounding box center [218, 42] width 17 height 12
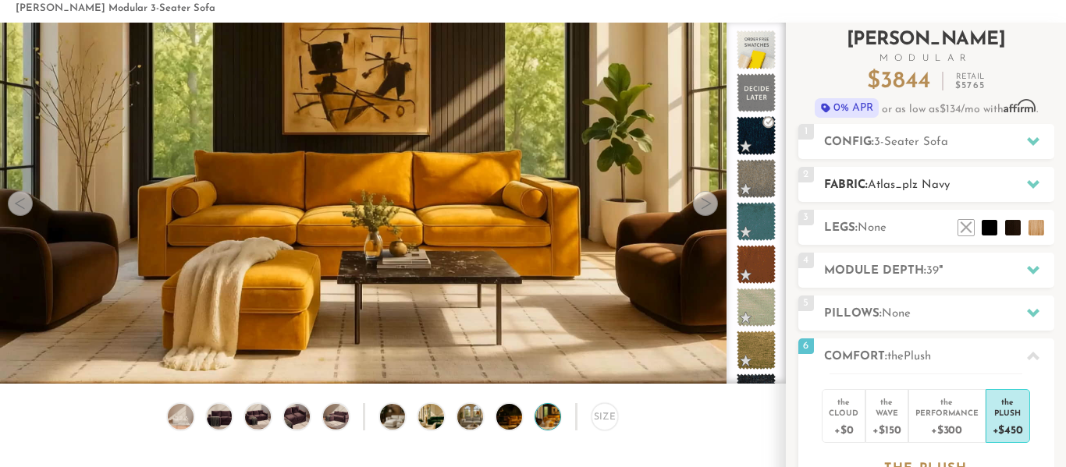
click at [1035, 190] on icon at bounding box center [1033, 184] width 12 height 12
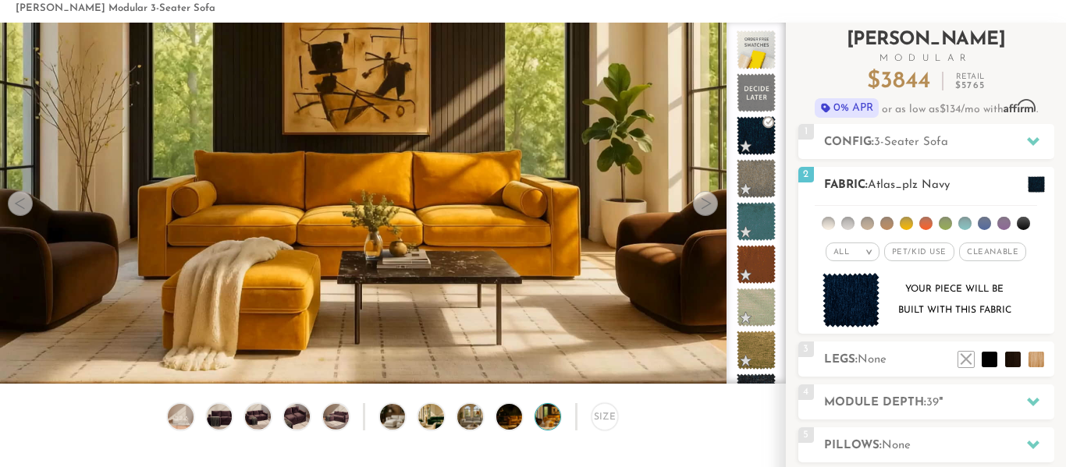
click at [839, 186] on h2 "Fabric: Atlas_plz Navy" at bounding box center [939, 185] width 230 height 18
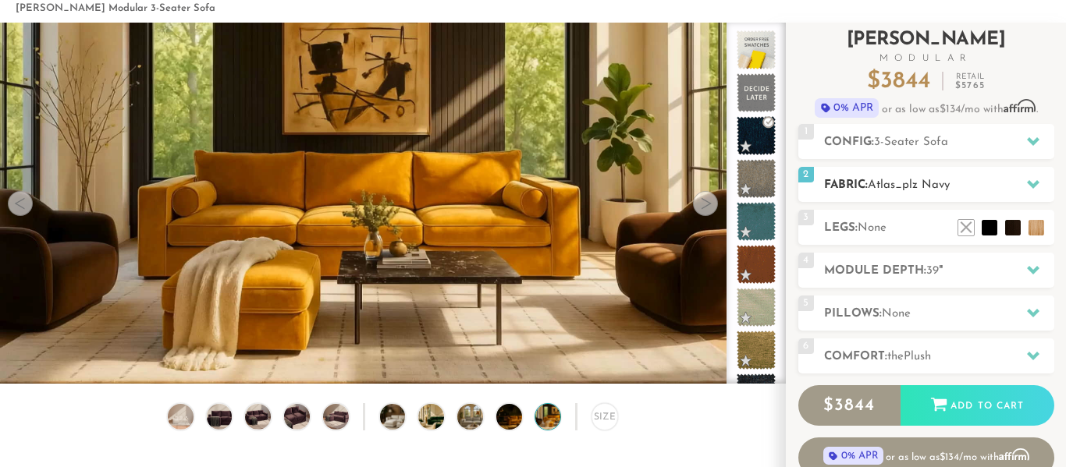
click at [839, 186] on h2 "Fabric: Atlas_plz Navy" at bounding box center [939, 185] width 230 height 18
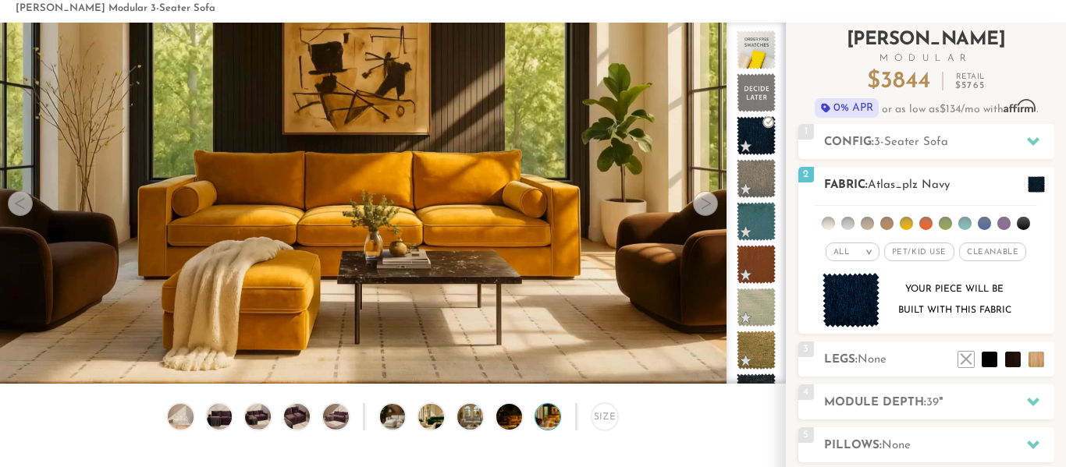
click at [865, 251] on em ">" at bounding box center [869, 252] width 12 height 8
click at [842, 296] on img at bounding box center [851, 300] width 58 height 55
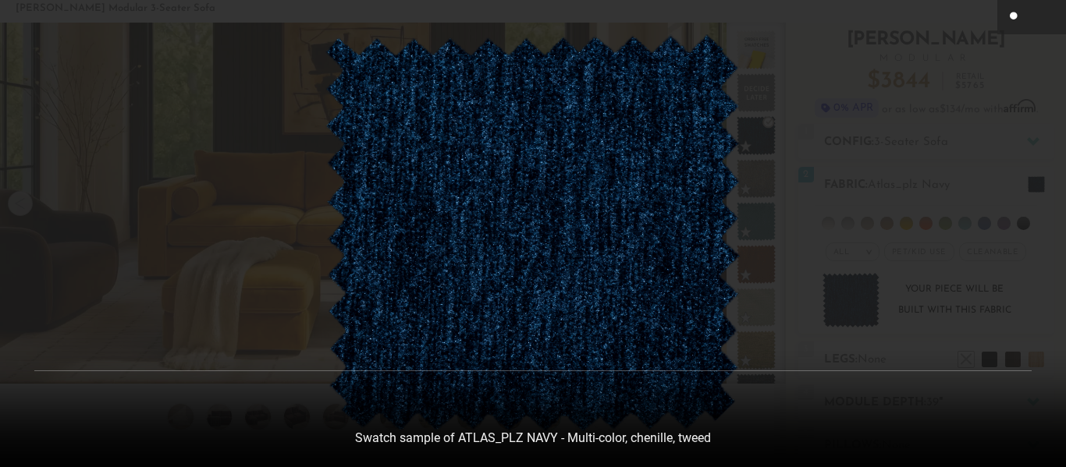
click at [1015, 17] on icon at bounding box center [1015, 16] width 10 height 9
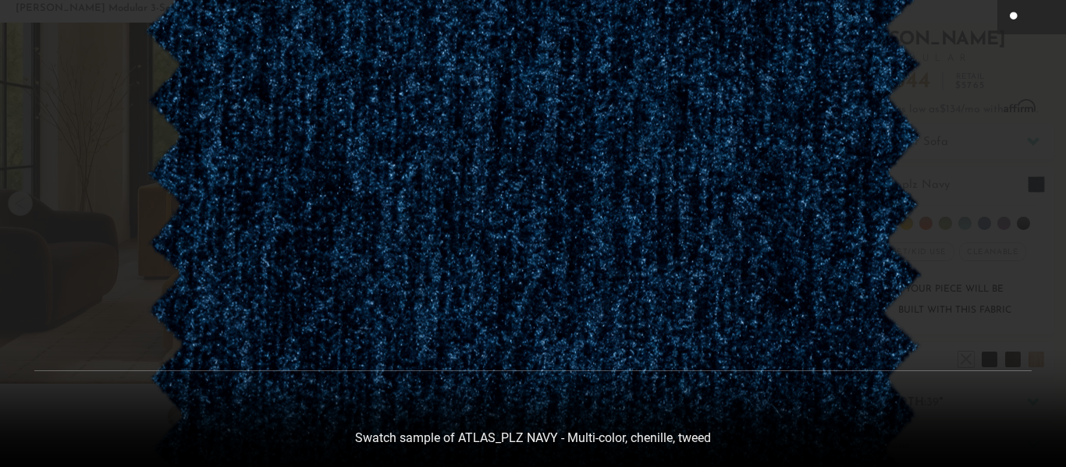
click at [1013, 17] on icon at bounding box center [1015, 16] width 10 height 9
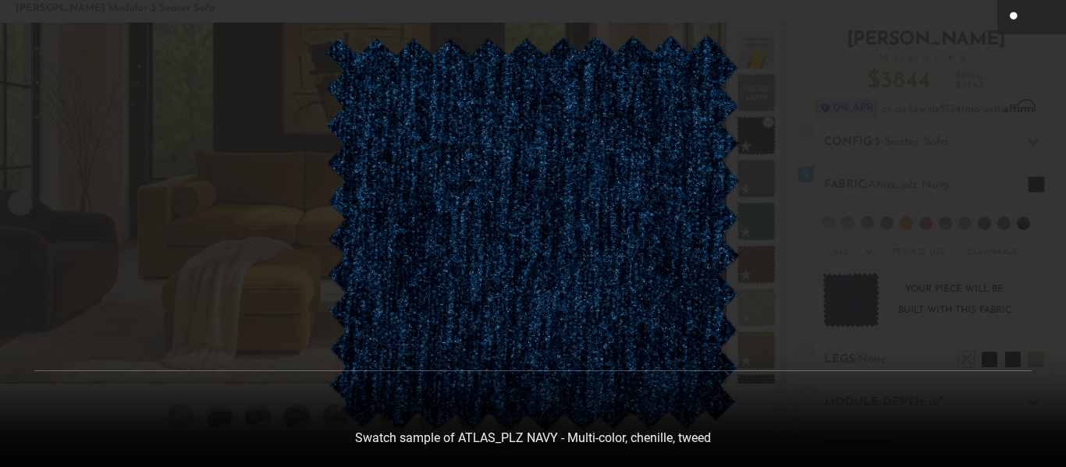
click at [146, 132] on div at bounding box center [533, 233] width 1066 height 467
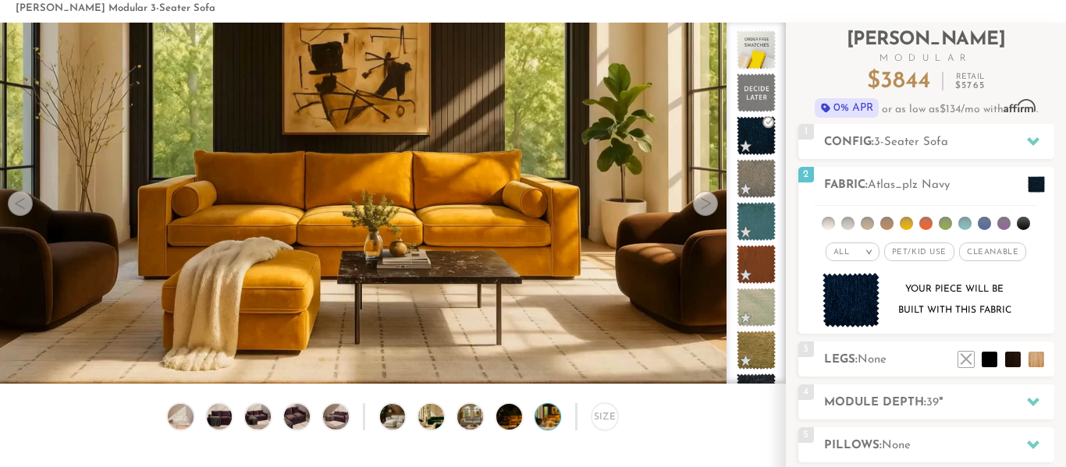
click at [702, 211] on div at bounding box center [705, 203] width 25 height 25
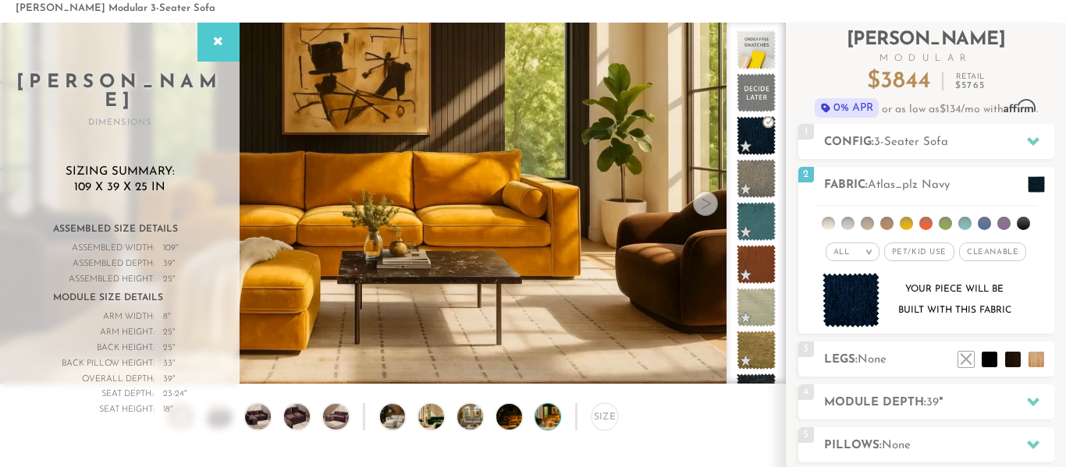
click at [702, 211] on div at bounding box center [705, 203] width 25 height 25
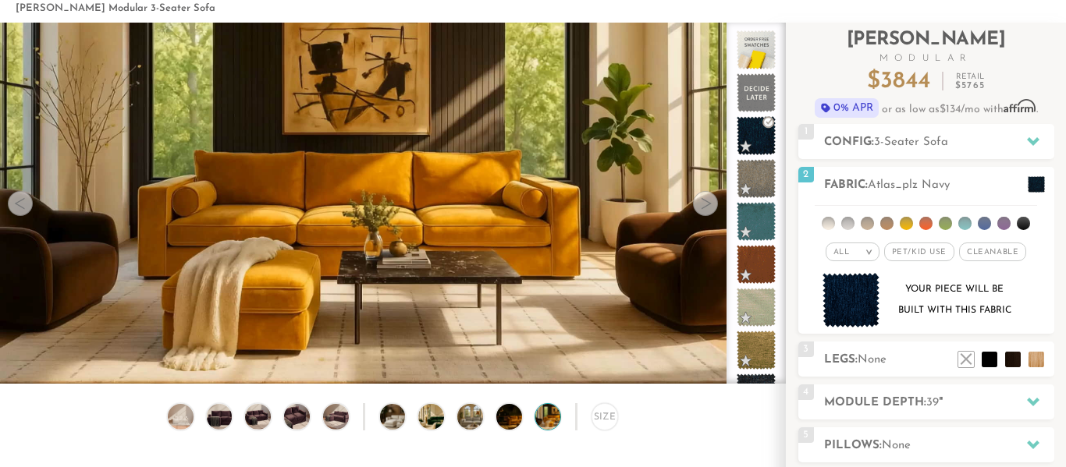
click at [702, 211] on div at bounding box center [705, 203] width 25 height 25
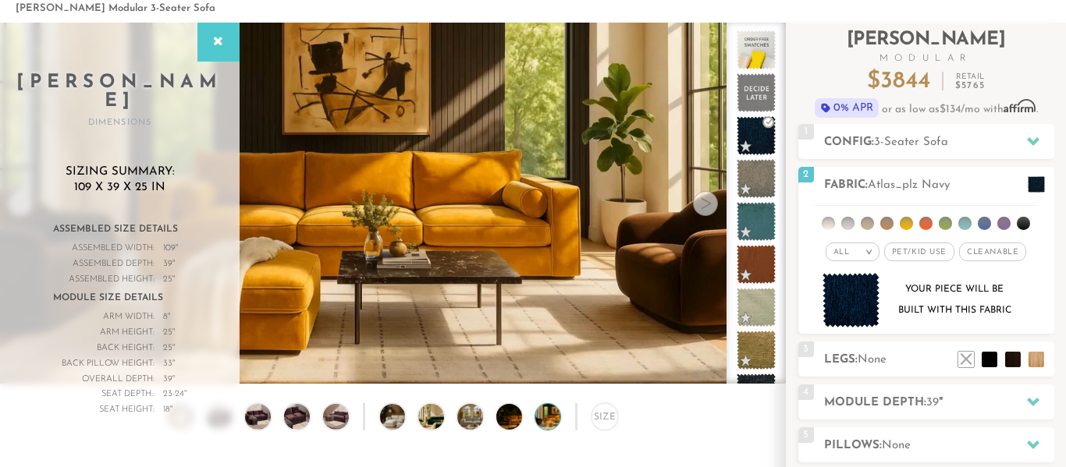
click at [702, 211] on div at bounding box center [705, 203] width 25 height 25
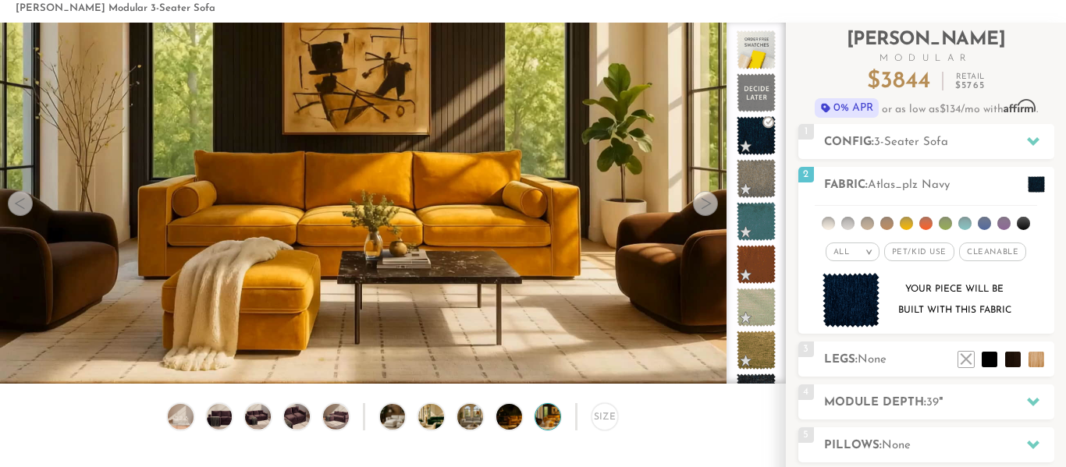
click at [26, 207] on div at bounding box center [20, 203] width 25 height 25
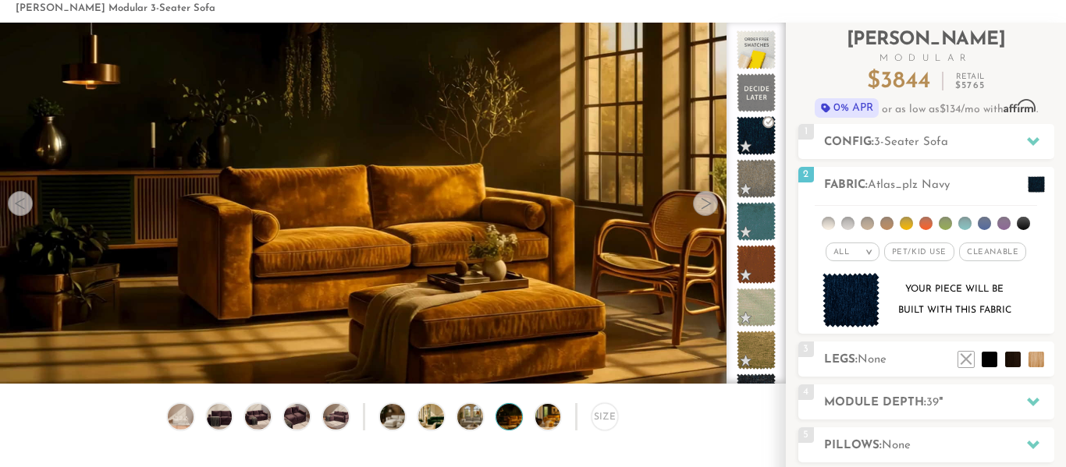
click at [26, 207] on div at bounding box center [20, 203] width 25 height 25
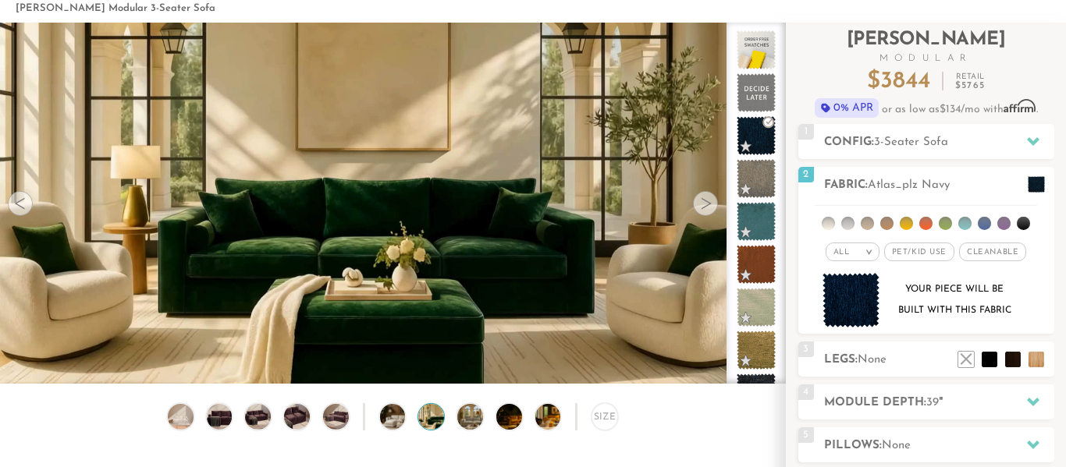
click at [26, 207] on div at bounding box center [20, 203] width 25 height 25
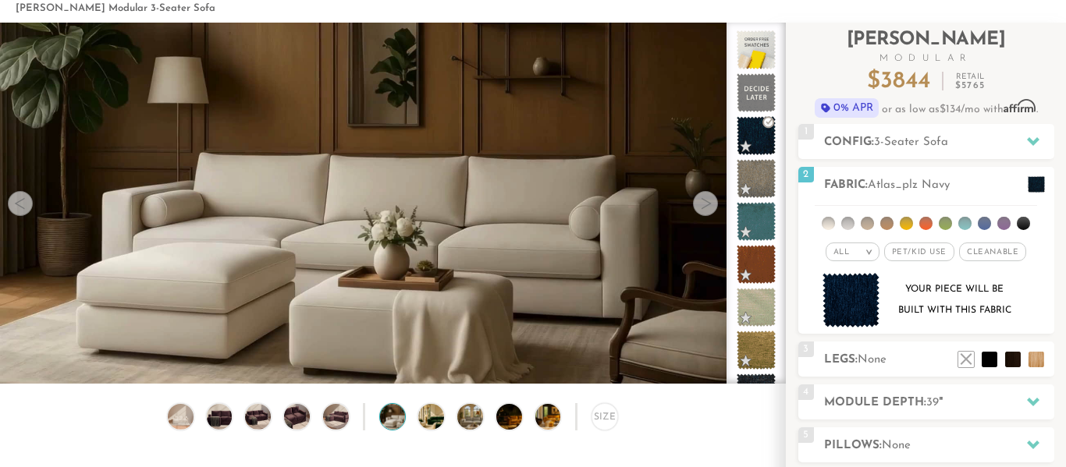
click at [26, 207] on div at bounding box center [20, 203] width 25 height 25
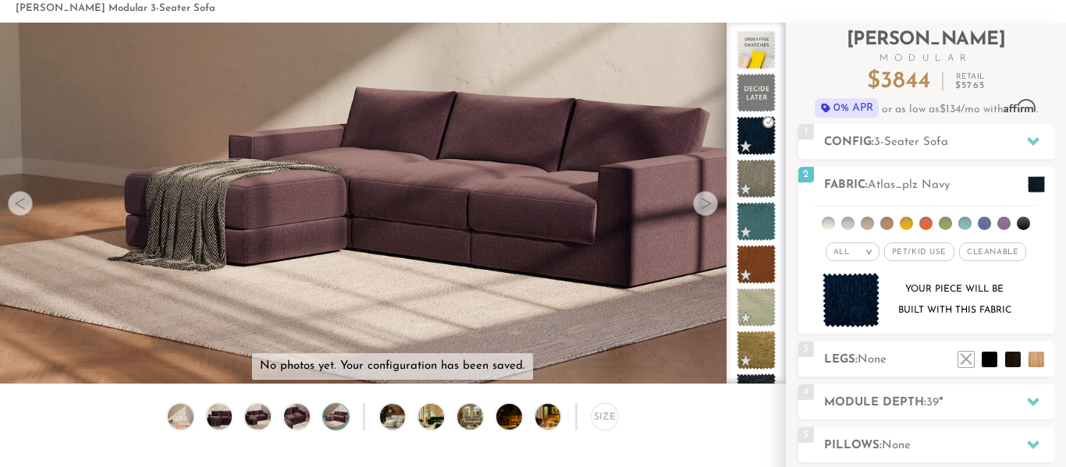
click at [26, 207] on div at bounding box center [20, 203] width 25 height 25
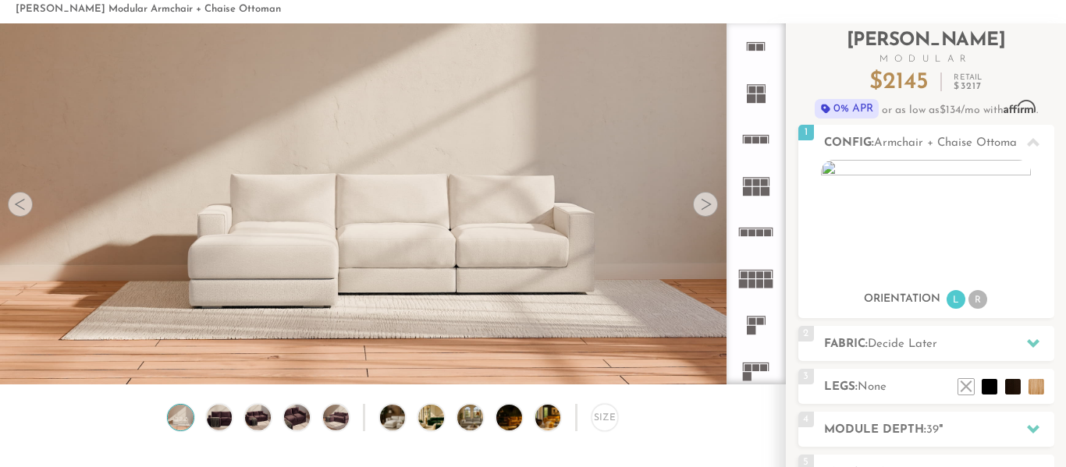
scroll to position [78, 0]
click at [272, 274] on video at bounding box center [392, 156] width 785 height 392
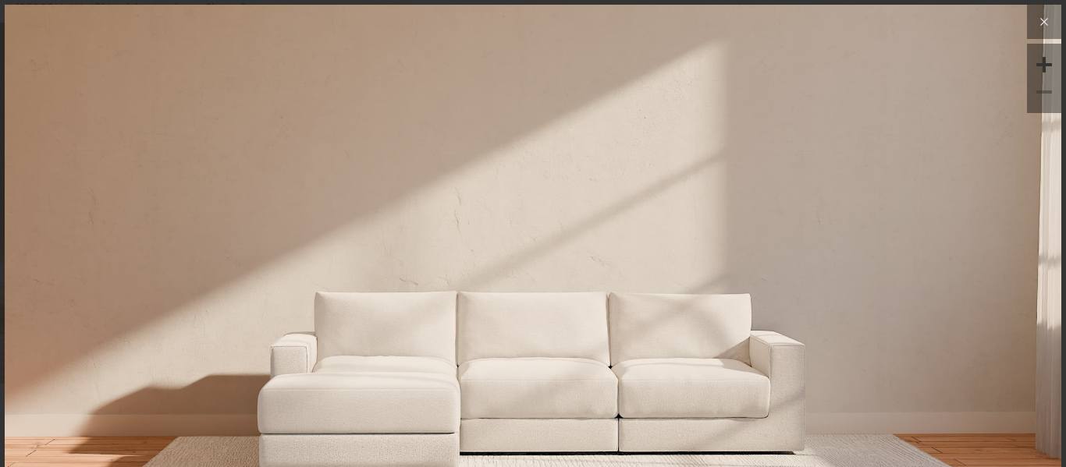
click at [1053, 31] on button at bounding box center [1044, 22] width 34 height 34
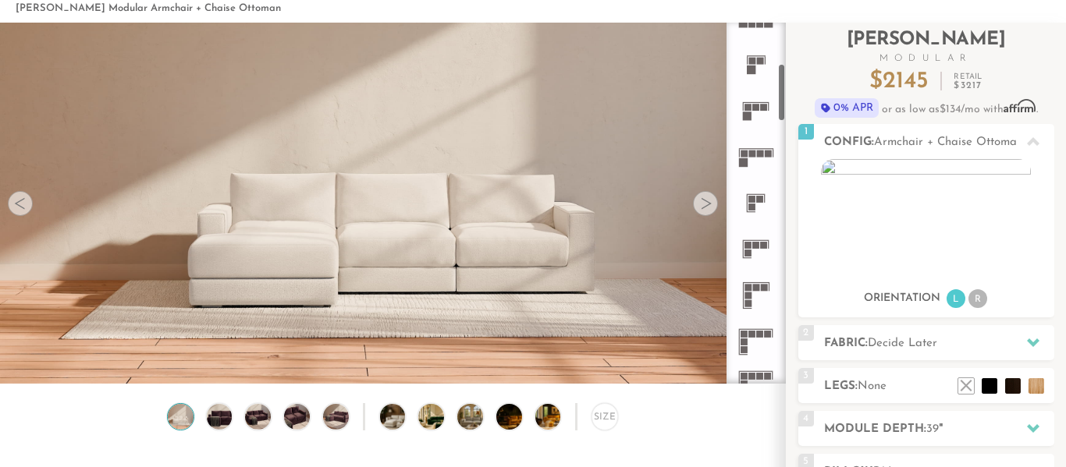
scroll to position [265, 0]
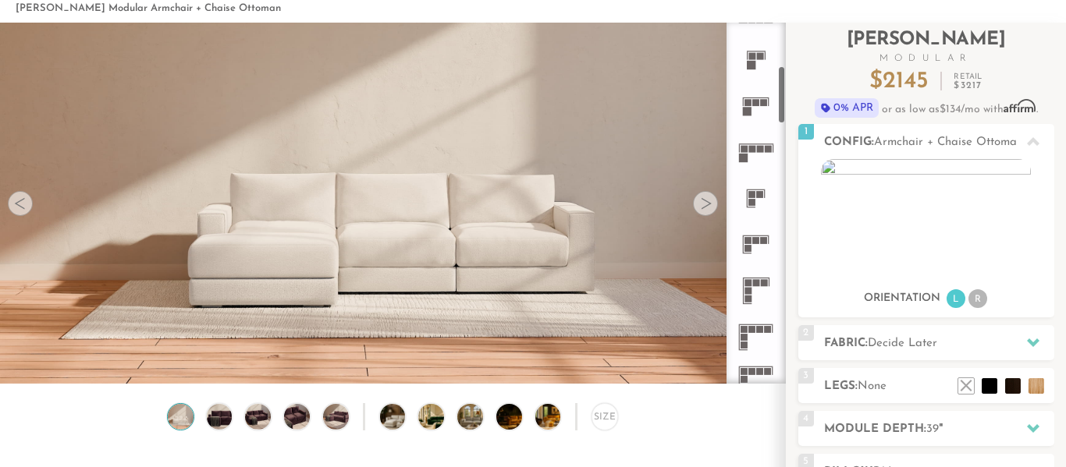
drag, startPoint x: 780, startPoint y: 72, endPoint x: 784, endPoint y: 115, distance: 43.1
click at [784, 115] on div at bounding box center [755, 203] width 59 height 361
click at [971, 338] on h2 "Fabric: Decide Later" at bounding box center [939, 344] width 230 height 18
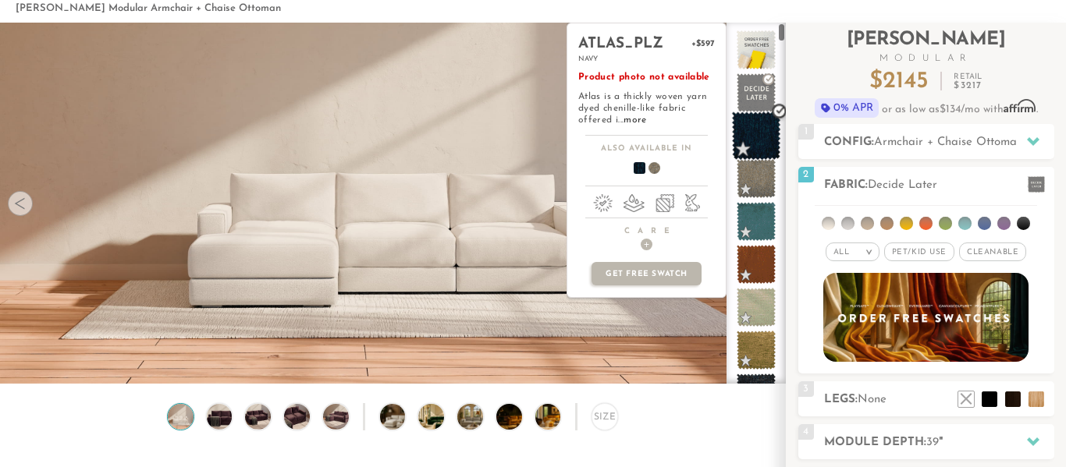
click at [748, 140] on span at bounding box center [756, 136] width 49 height 49
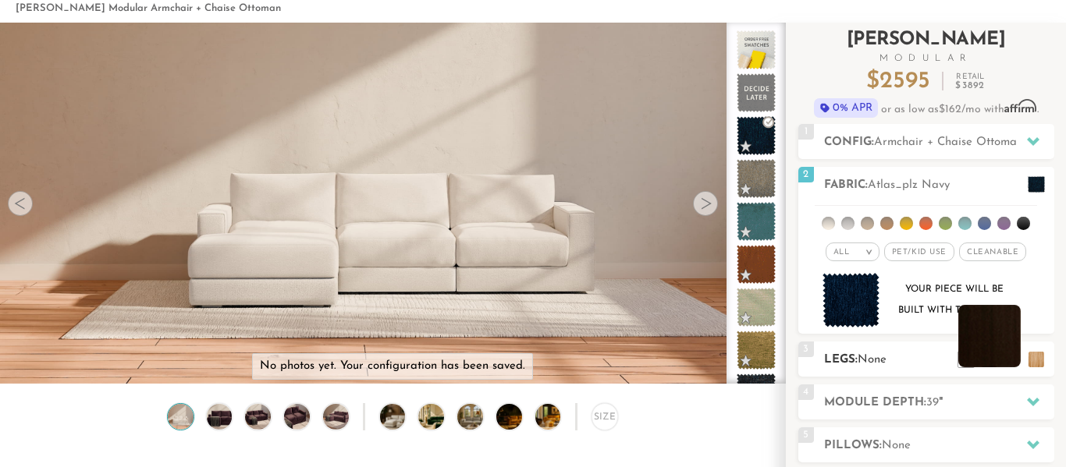
click at [1007, 354] on li at bounding box center [989, 336] width 62 height 62
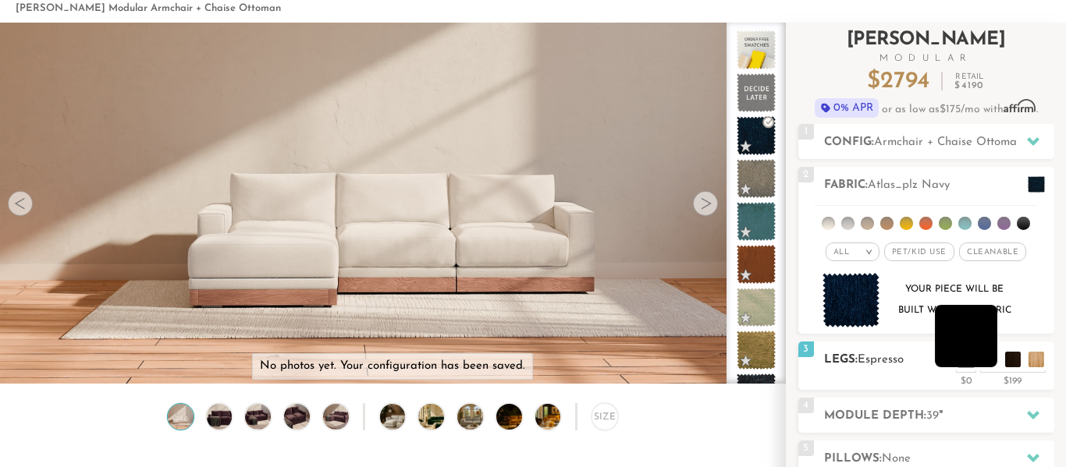
click at [988, 364] on li at bounding box center [966, 336] width 62 height 62
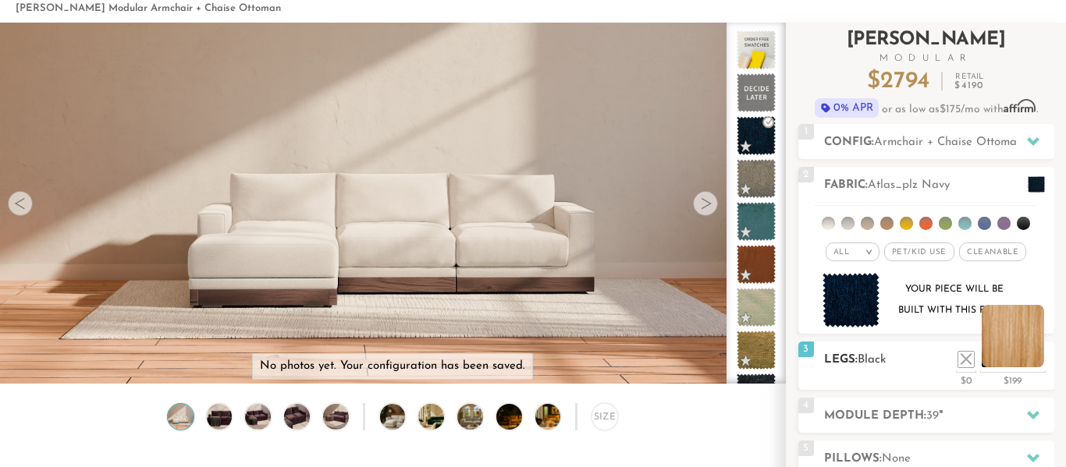
click at [1037, 366] on li at bounding box center [1013, 336] width 62 height 62
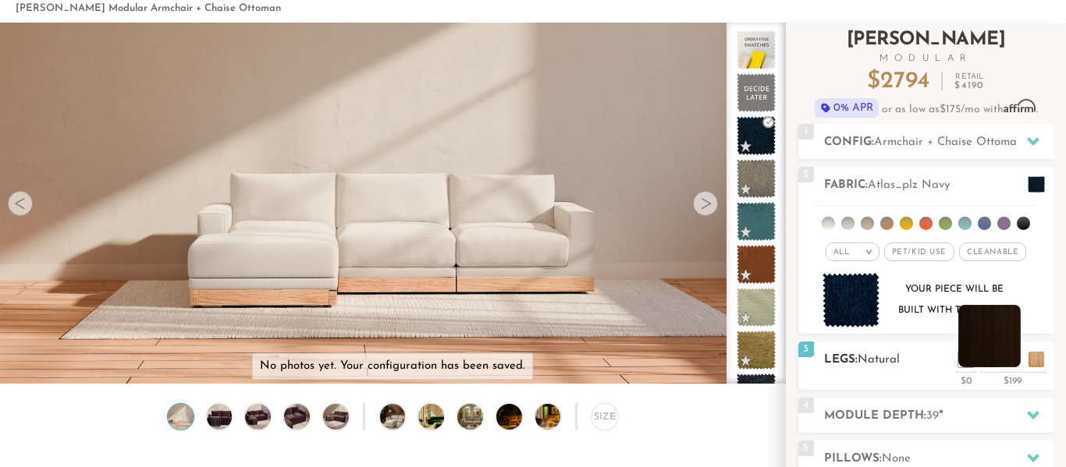
click at [1015, 367] on li at bounding box center [989, 336] width 62 height 62
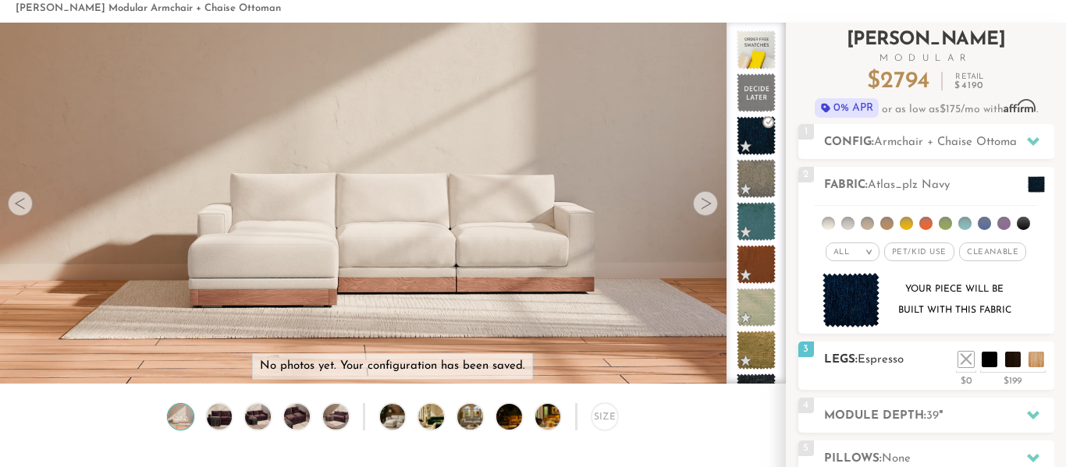
click at [964, 368] on h2 "Legs: Espresso" at bounding box center [939, 360] width 230 height 18
click at [960, 357] on li at bounding box center [942, 336] width 62 height 62
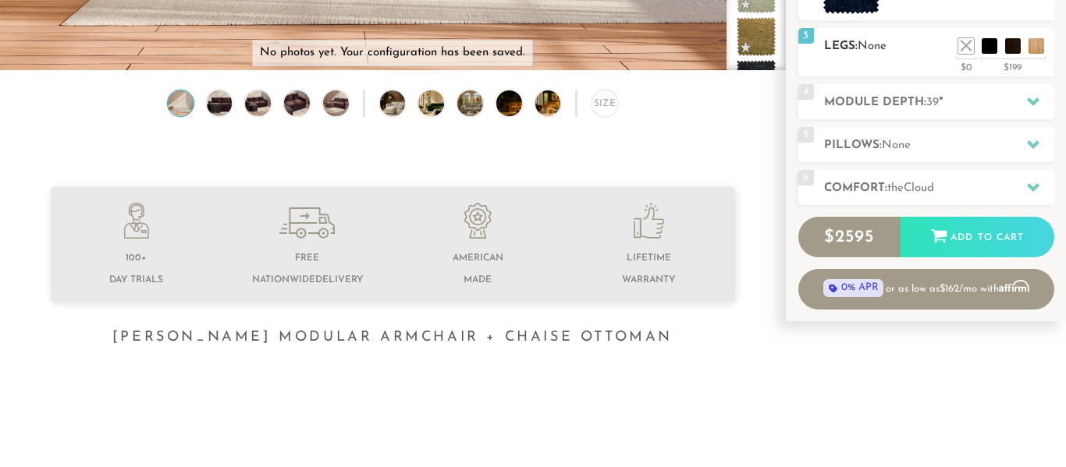
scroll to position [394, 0]
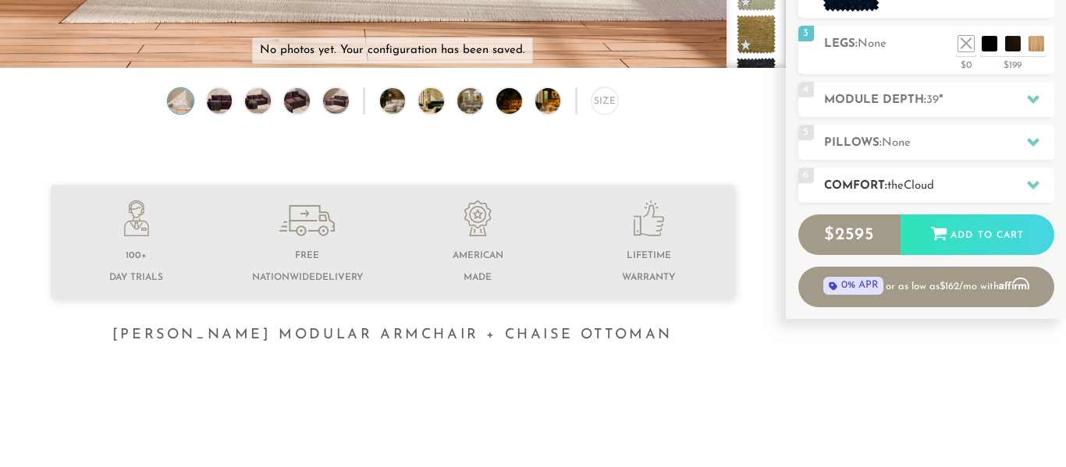
click at [930, 184] on span "Cloud" at bounding box center [919, 186] width 30 height 12
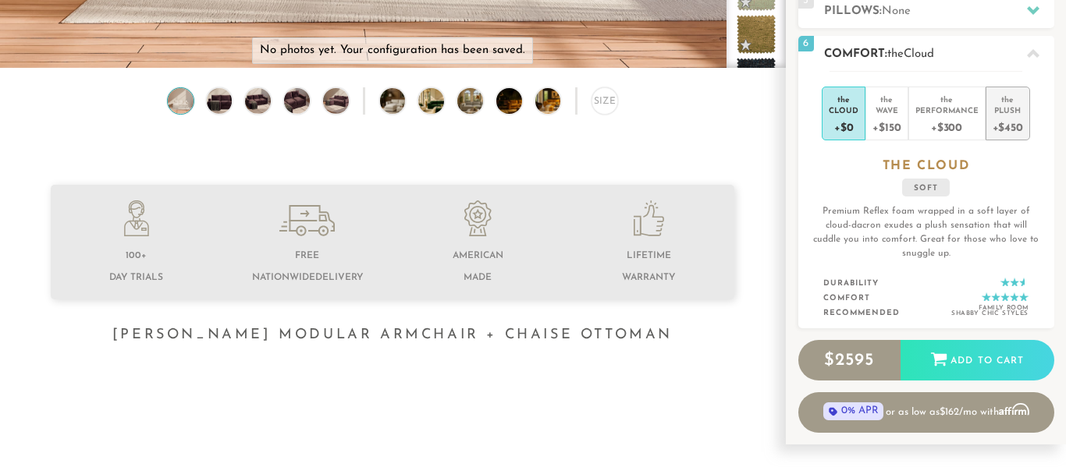
click at [1006, 132] on div "+$450" at bounding box center [1007, 126] width 30 height 23
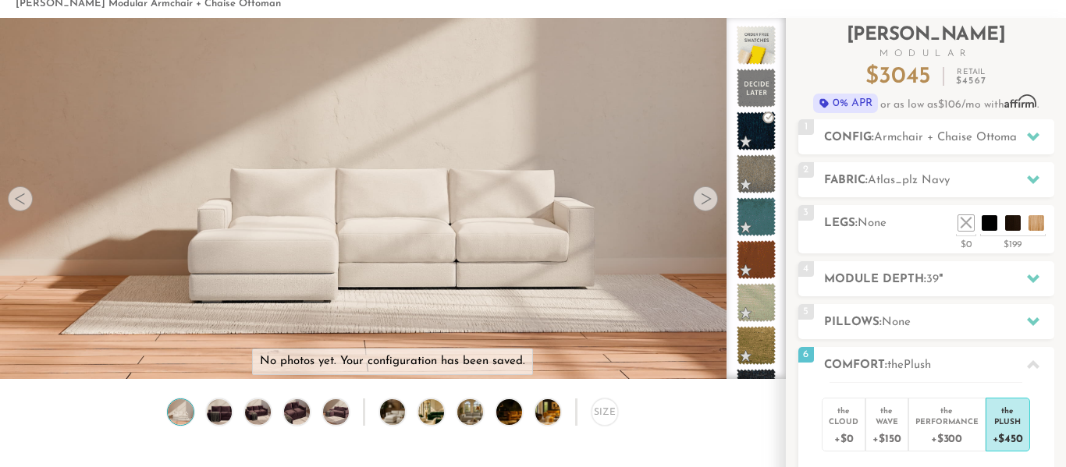
scroll to position [0, 0]
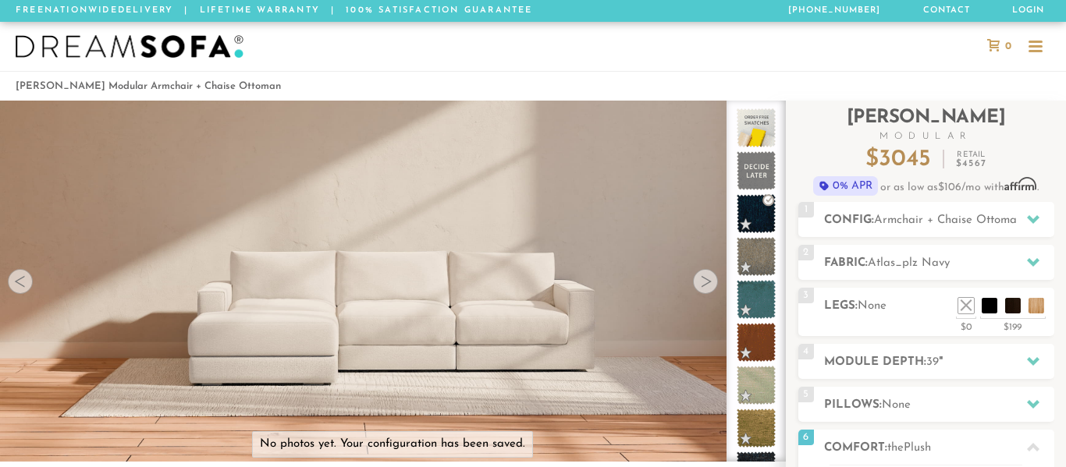
click at [710, 279] on div at bounding box center [705, 281] width 25 height 25
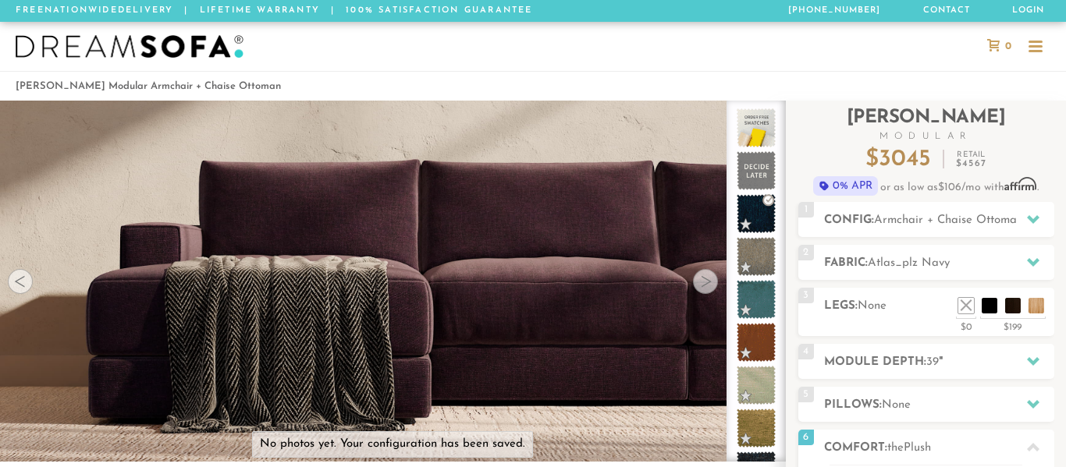
click at [710, 279] on div at bounding box center [705, 281] width 25 height 25
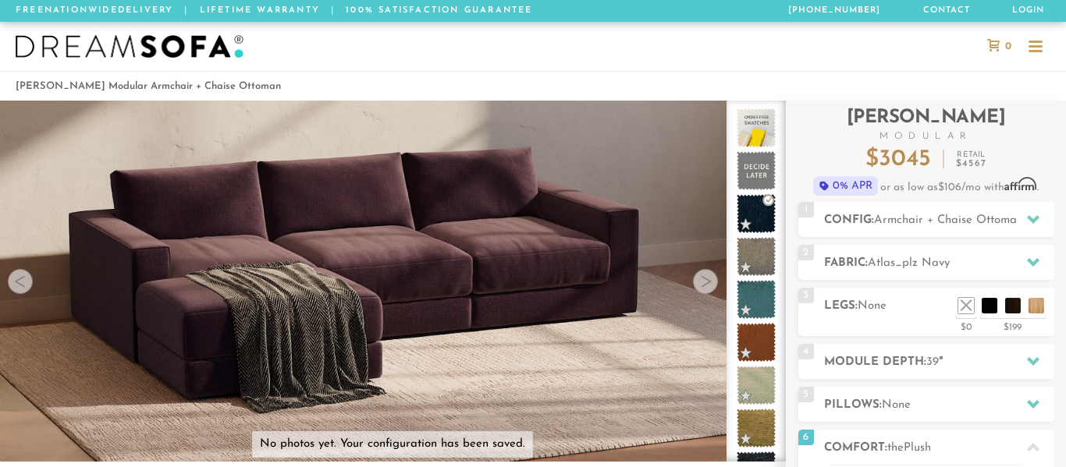
click at [710, 279] on div at bounding box center [705, 281] width 25 height 25
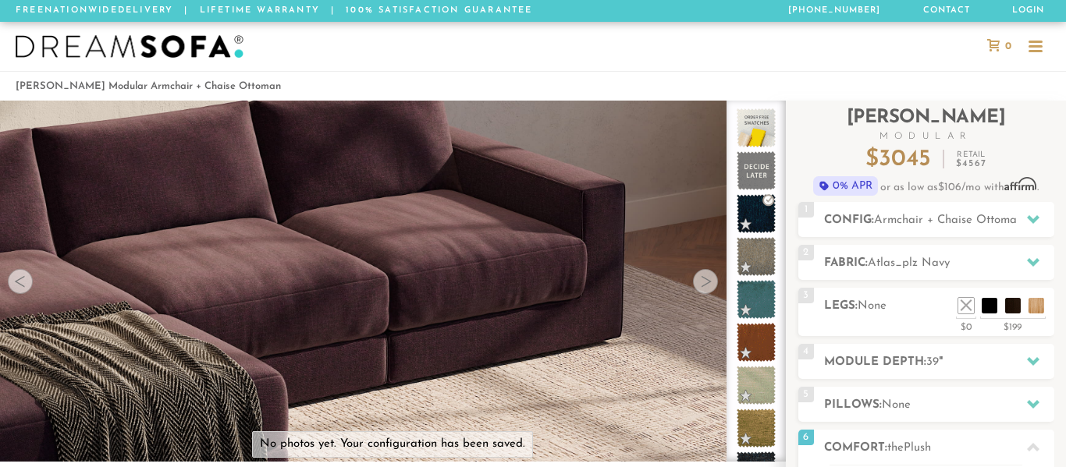
click at [710, 279] on div at bounding box center [705, 281] width 25 height 25
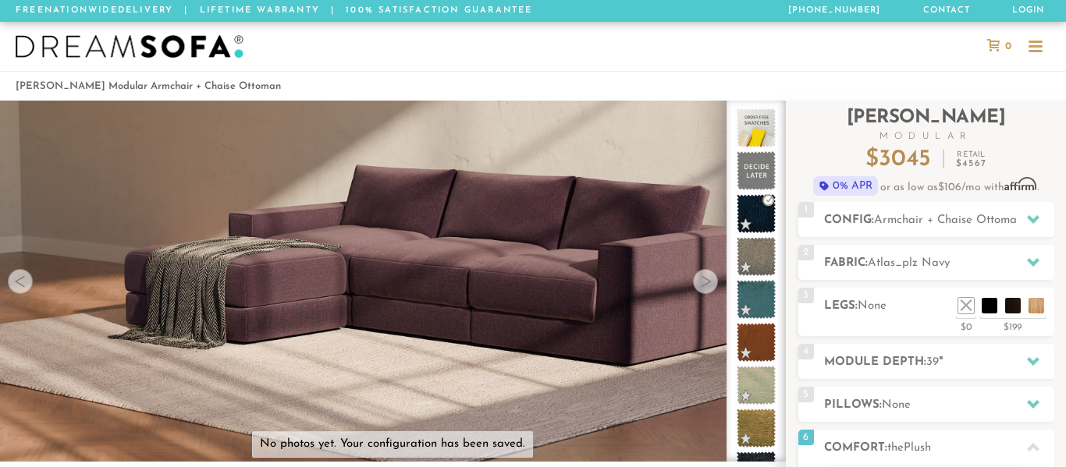
click at [710, 279] on div at bounding box center [705, 281] width 25 height 25
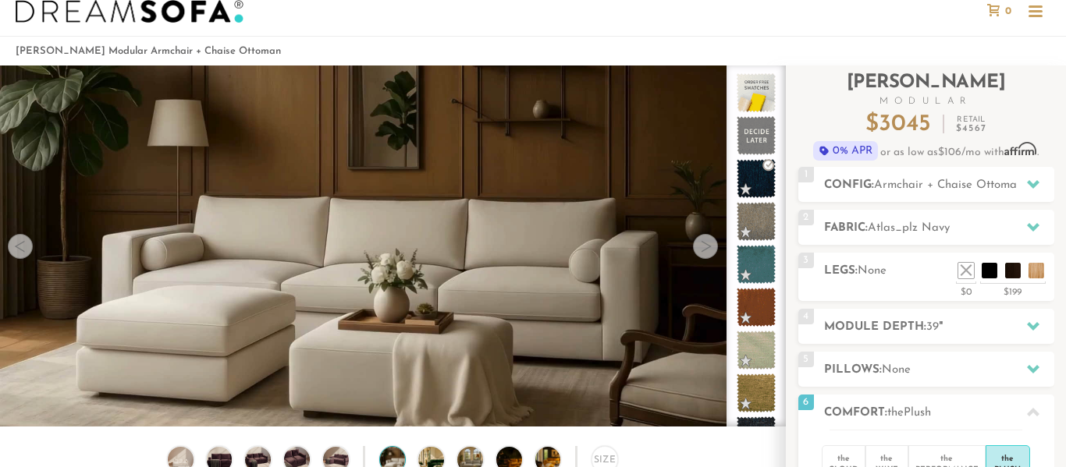
scroll to position [39, 0]
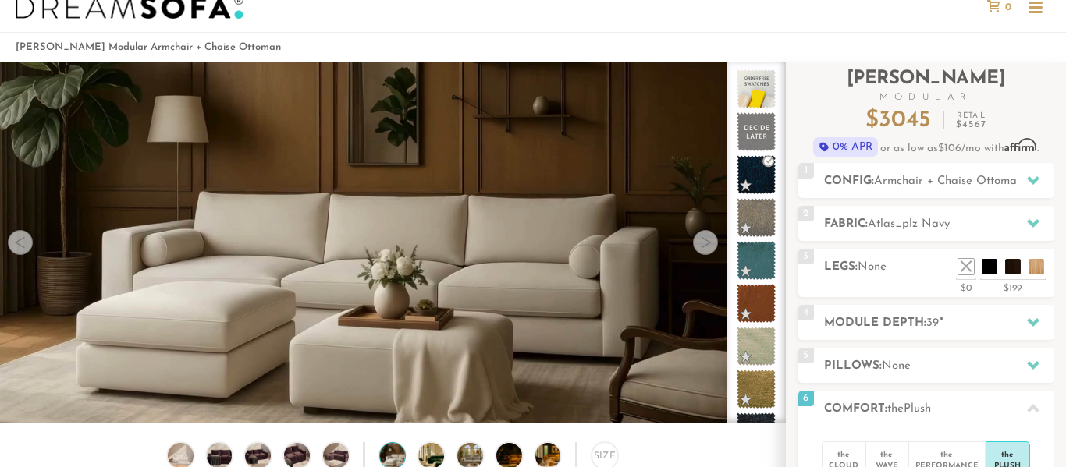
click at [1039, 11] on div at bounding box center [1035, 12] width 14 height 2
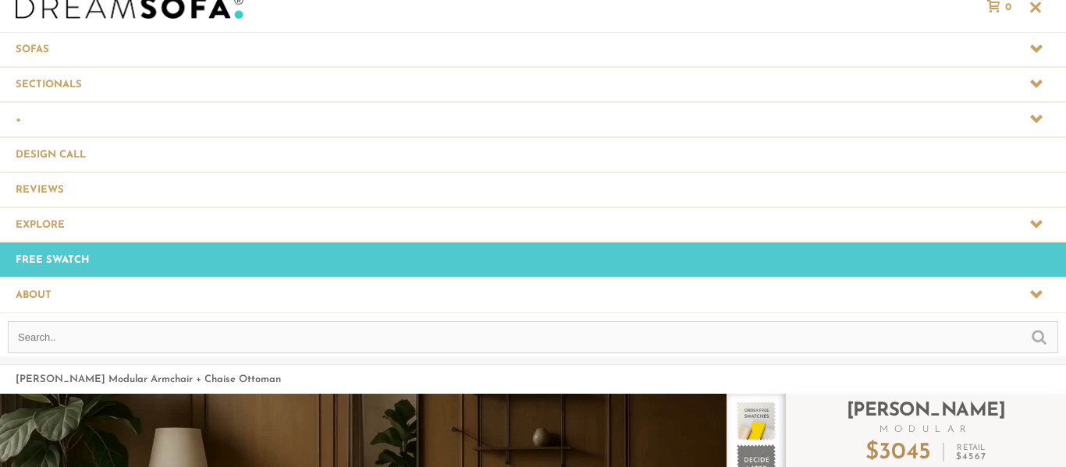
scroll to position [17300, 1066]
click at [80, 55] on span at bounding box center [533, 49] width 1066 height 34
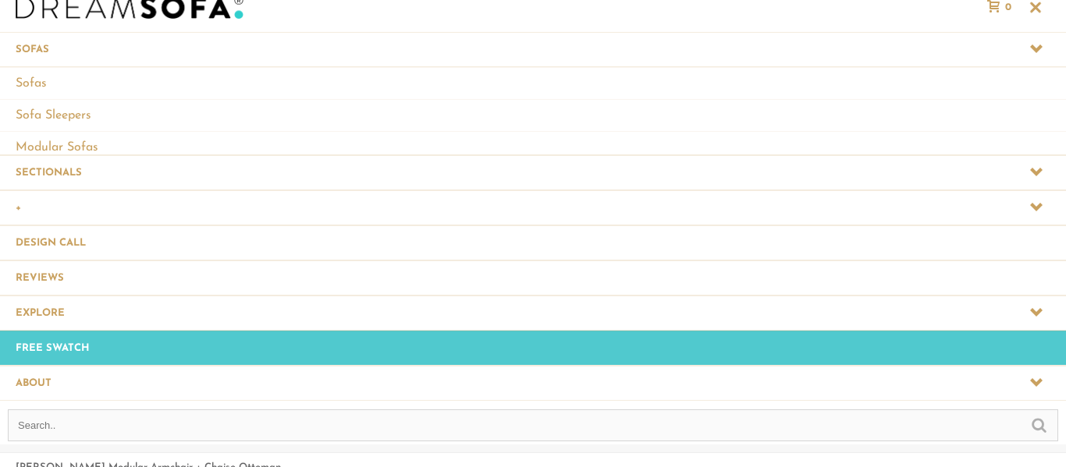
scroll to position [17397, 1066]
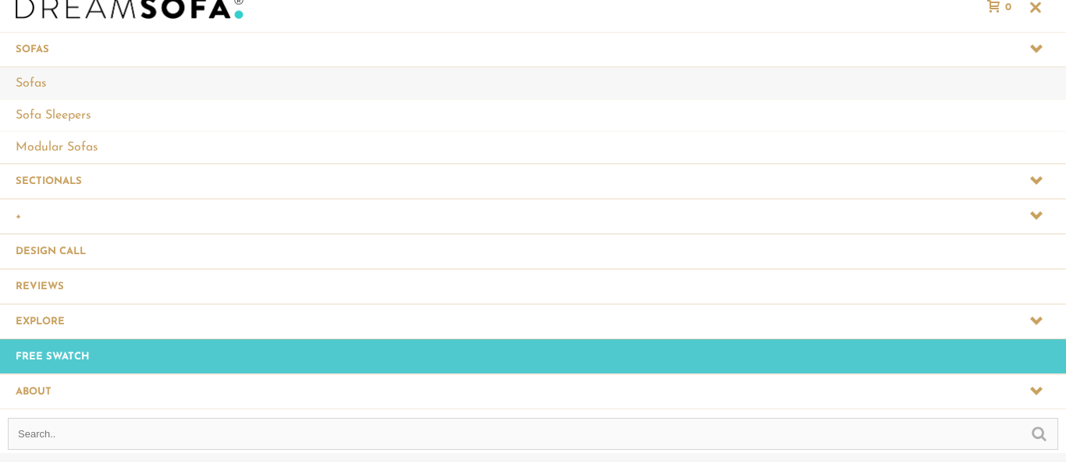
click at [27, 84] on link "Sofas" at bounding box center [533, 83] width 1066 height 32
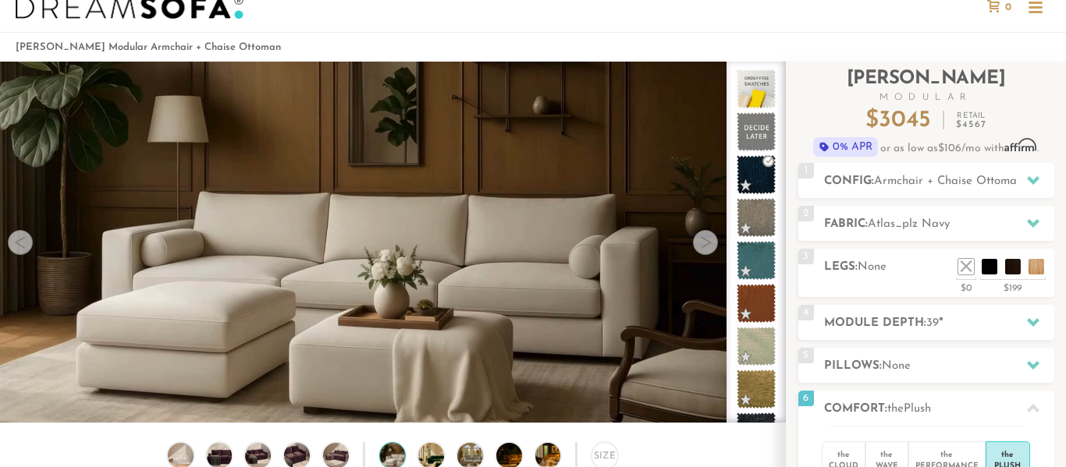
scroll to position [16967, 1066]
